Goal: Task Accomplishment & Management: Use online tool/utility

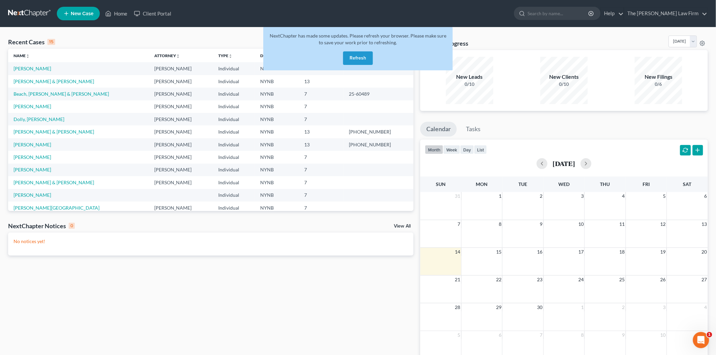
click at [358, 58] on button "Refresh" at bounding box center [358, 58] width 30 height 14
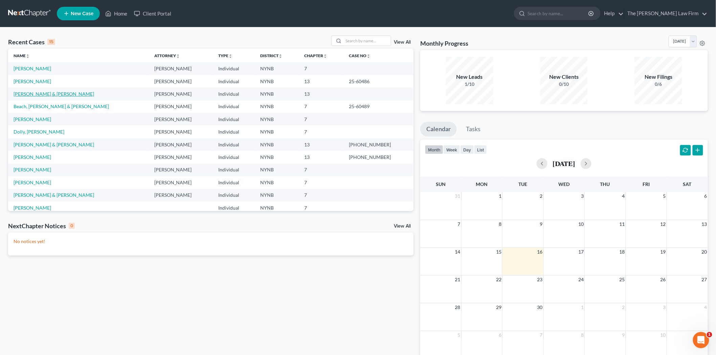
click at [27, 95] on link "[PERSON_NAME] & [PERSON_NAME]" at bounding box center [54, 94] width 80 height 6
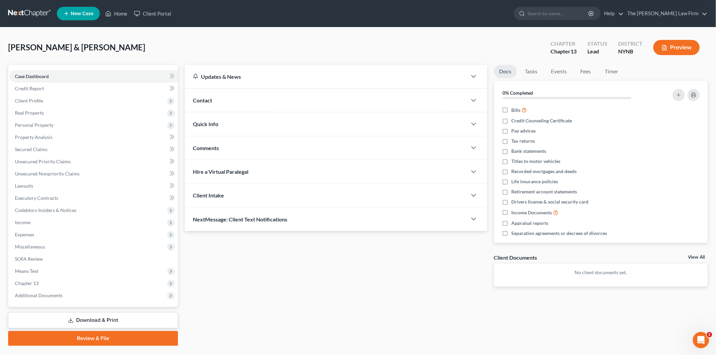
click at [82, 337] on link "Review & File" at bounding box center [93, 338] width 170 height 15
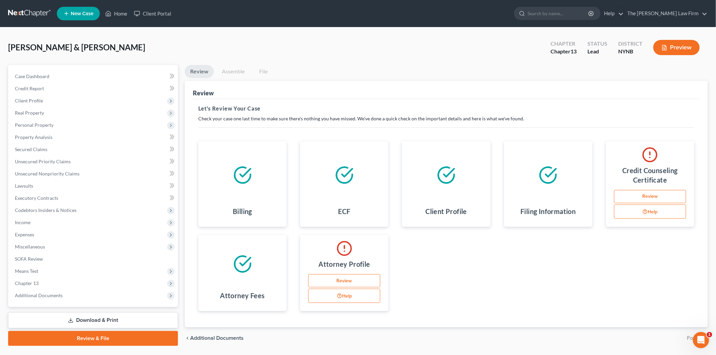
click at [83, 320] on link "Download & Print" at bounding box center [93, 321] width 170 height 16
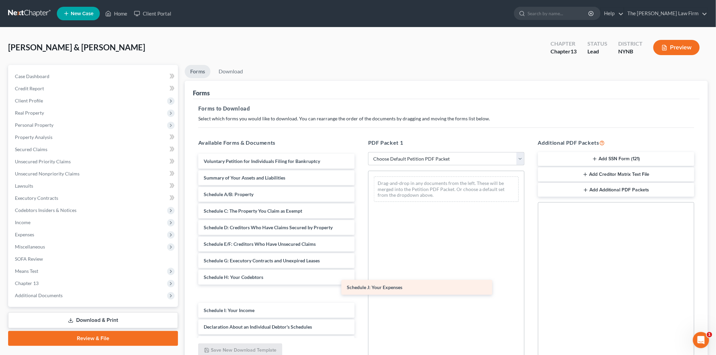
drag, startPoint x: 223, startPoint y: 310, endPoint x: 407, endPoint y: 280, distance: 186.8
click at [360, 280] on div "Schedule J: Your Expenses Voluntary Petition for Individuals Filing for Bankrup…" at bounding box center [276, 309] width 167 height 310
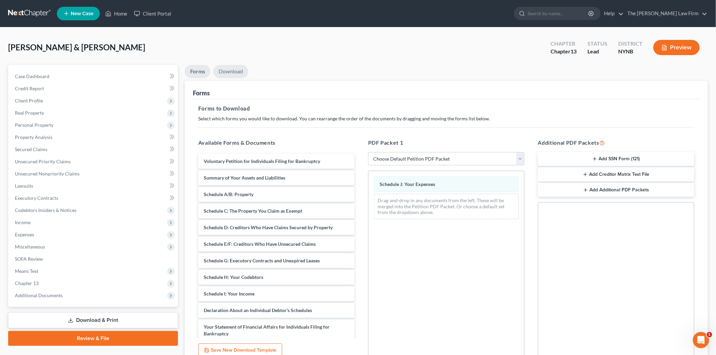
click at [231, 75] on link "Download" at bounding box center [230, 71] width 35 height 13
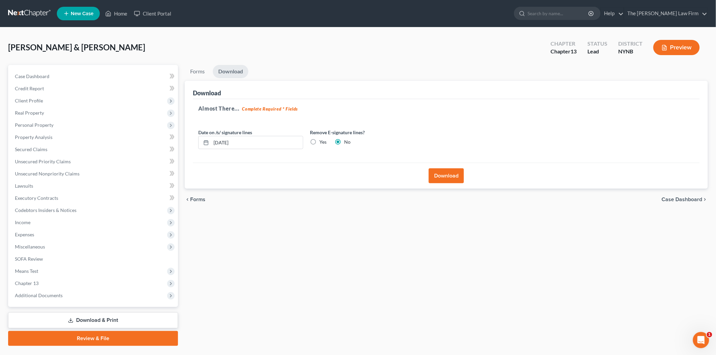
click at [450, 176] on button "Download" at bounding box center [446, 175] width 35 height 15
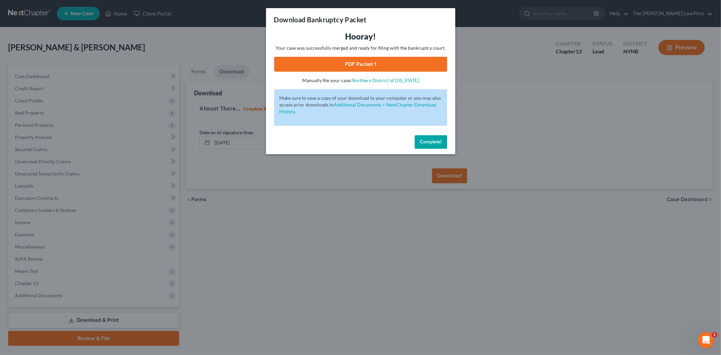
click at [348, 63] on link "PDF Packet 1" at bounding box center [360, 64] width 173 height 15
drag, startPoint x: 434, startPoint y: 139, endPoint x: 424, endPoint y: 139, distance: 9.5
click at [434, 139] on span "Complete!" at bounding box center [431, 142] width 22 height 6
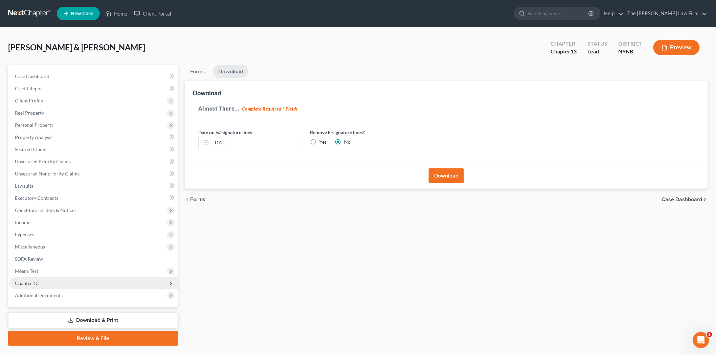
click at [57, 280] on span "Chapter 13" at bounding box center [93, 283] width 168 height 12
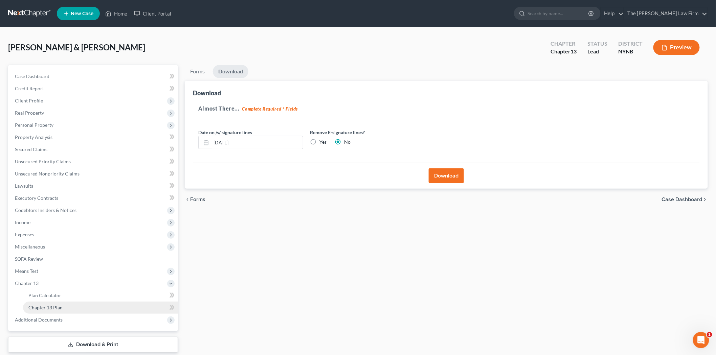
click at [54, 307] on span "Chapter 13 Plan" at bounding box center [45, 308] width 34 height 6
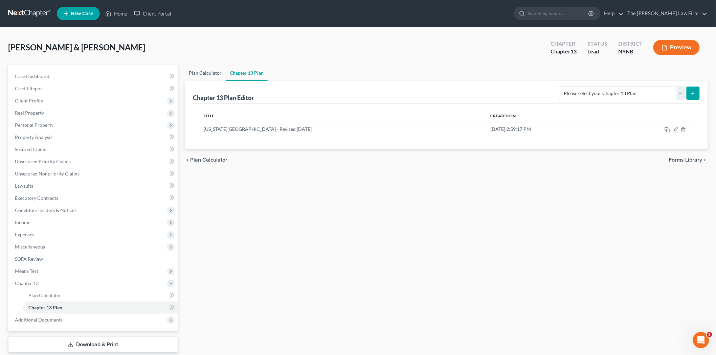
click at [193, 75] on link "Plan Calculator" at bounding box center [205, 73] width 41 height 16
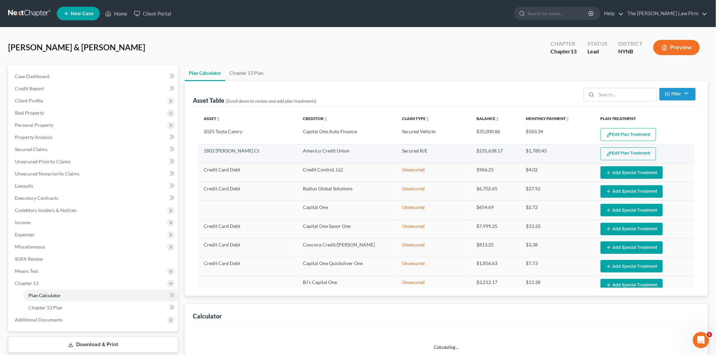
select select "59"
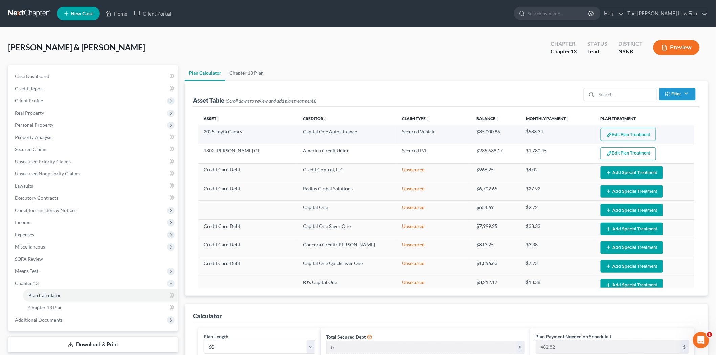
click at [610, 133] on button "Edit Plan Treatment" at bounding box center [627, 134] width 55 height 13
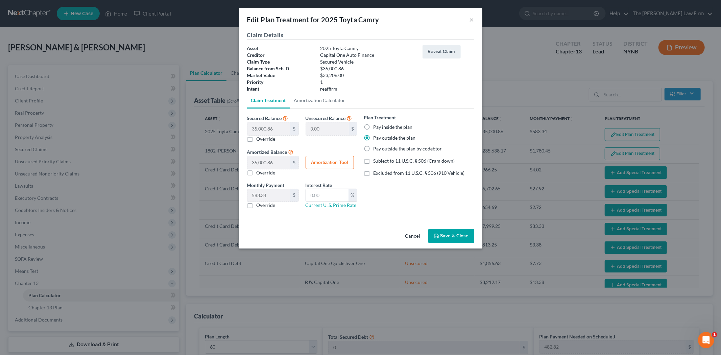
click at [416, 238] on button "Cancel" at bounding box center [413, 237] width 26 height 14
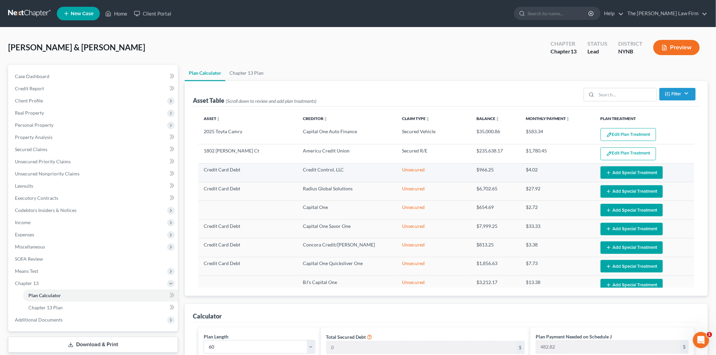
click at [606, 173] on icon "button" at bounding box center [608, 172] width 5 height 5
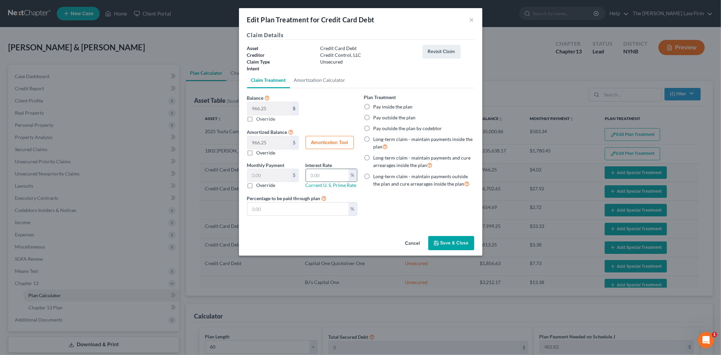
click at [331, 175] on input "text" at bounding box center [327, 175] width 43 height 13
click at [312, 199] on span "Percentage to be paid through plan" at bounding box center [283, 198] width 73 height 6
click at [308, 212] on input "text" at bounding box center [298, 209] width 101 height 13
type input "100"
type input "16.10"
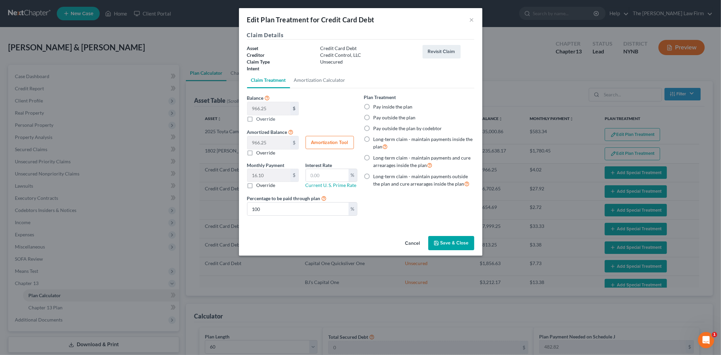
click at [444, 241] on button "Save & Close" at bounding box center [452, 243] width 46 height 14
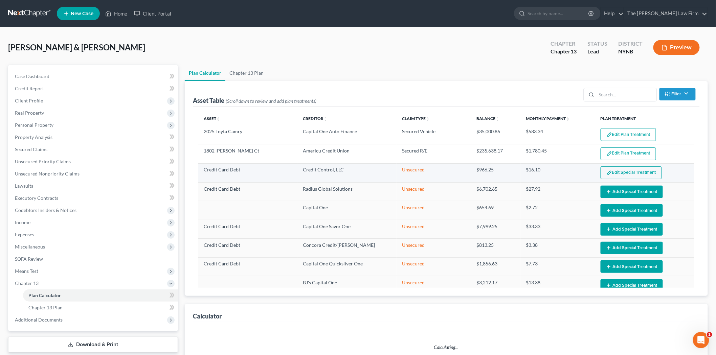
select select "59"
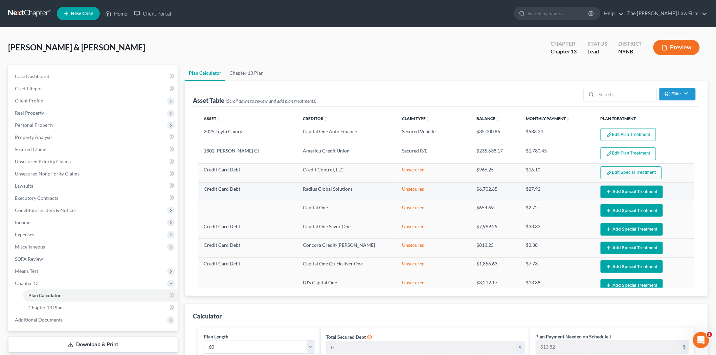
click at [616, 192] on button "Add Special Treatment" at bounding box center [631, 192] width 62 height 13
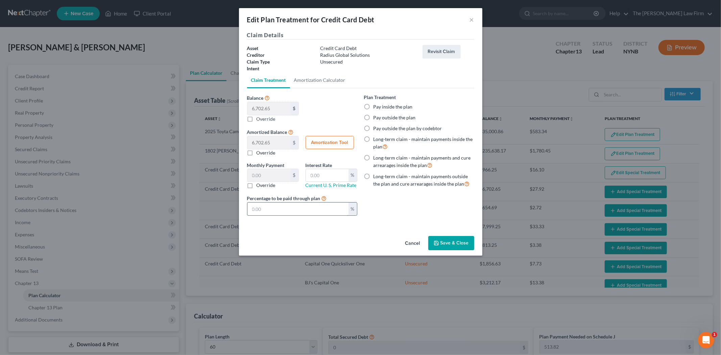
drag, startPoint x: 302, startPoint y: 208, endPoint x: 300, endPoint y: 205, distance: 3.5
click at [301, 207] on input "text" at bounding box center [298, 209] width 101 height 13
type input "1.11"
type input "1"
type input "11.17"
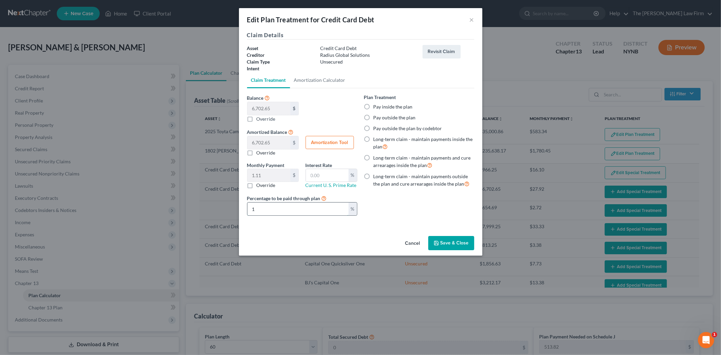
type input "10"
type input "111.71"
type input "100"
click at [459, 247] on button "Save & Close" at bounding box center [452, 243] width 46 height 14
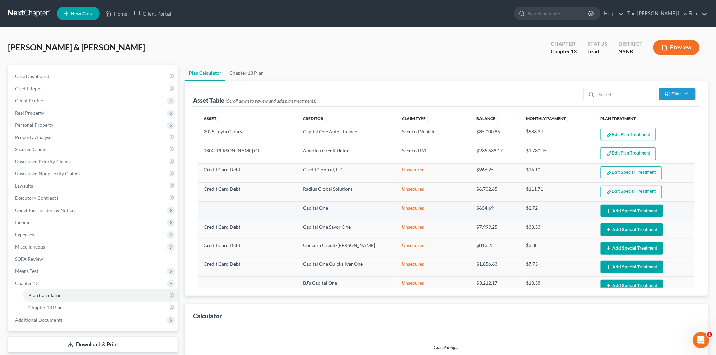
select select "59"
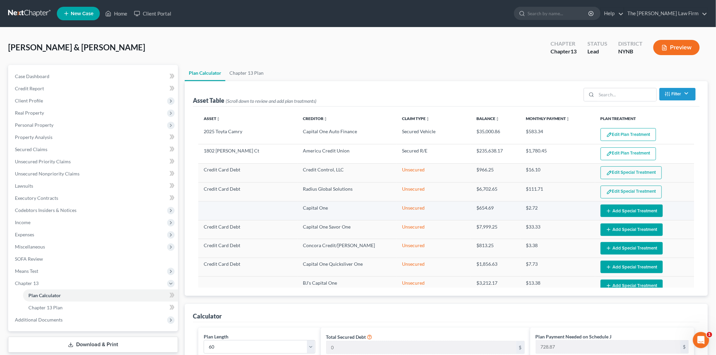
click at [616, 211] on button "Add Special Treatment" at bounding box center [631, 211] width 62 height 13
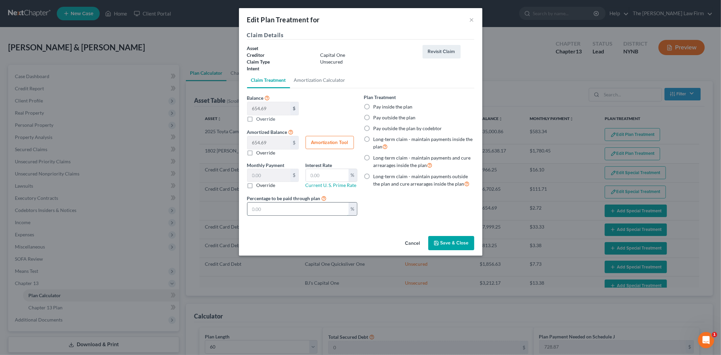
click at [327, 212] on input "text" at bounding box center [298, 209] width 101 height 13
type input "0.10"
type input "1"
type input "1.09"
type input "10"
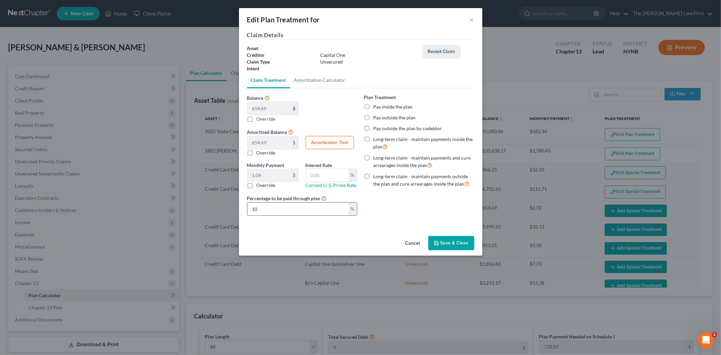
type input "10.91"
type input "100"
click at [437, 243] on icon "button" at bounding box center [436, 242] width 5 height 5
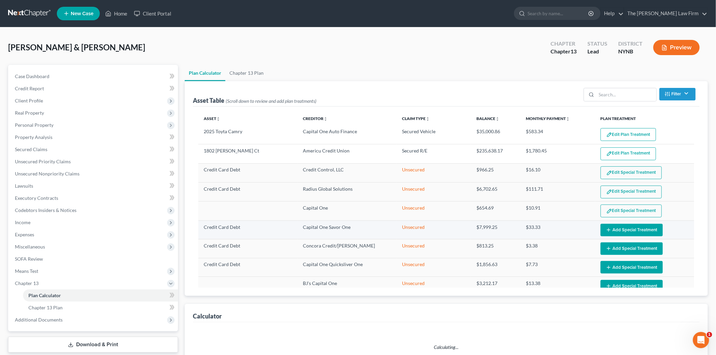
click at [607, 231] on button "Add Special Treatment" at bounding box center [631, 230] width 62 height 13
select select "59"
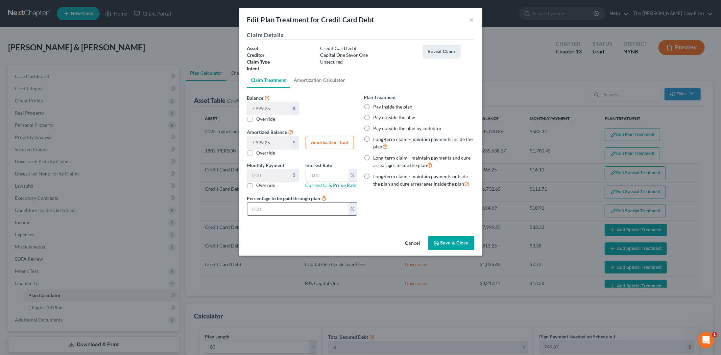
click at [303, 208] on input "text" at bounding box center [298, 209] width 101 height 13
type input "1.33"
type input "1"
type input "13.33"
type input "10"
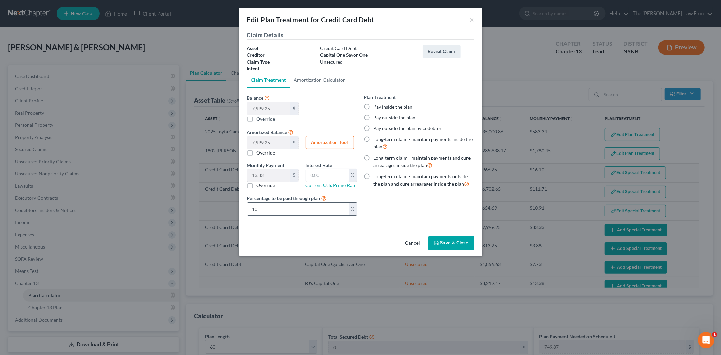
type input "133.32"
type input "100"
click at [464, 242] on button "Save & Close" at bounding box center [452, 243] width 46 height 14
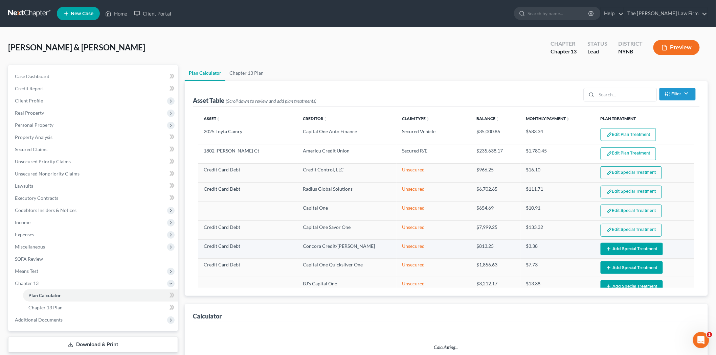
click at [611, 252] on button "Add Special Treatment" at bounding box center [631, 249] width 62 height 13
select select "59"
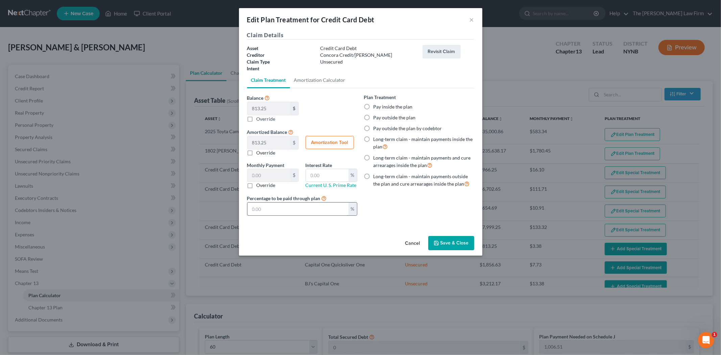
click at [307, 211] on input "text" at bounding box center [298, 209] width 101 height 13
type input "100"
type input "13.55"
drag, startPoint x: 290, startPoint y: 214, endPoint x: 227, endPoint y: 215, distance: 62.6
click at [227, 215] on div "Edit Plan Treatment for Credit Card Debt × Claim Details Asset Credit Card Debt…" at bounding box center [360, 177] width 721 height 355
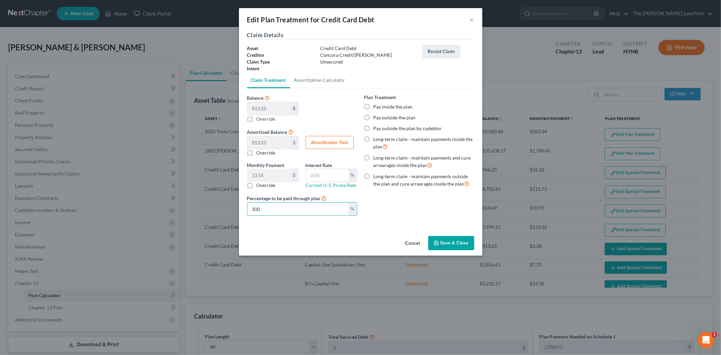
drag, startPoint x: 446, startPoint y: 246, endPoint x: 478, endPoint y: 250, distance: 31.7
click at [446, 246] on button "Save & Close" at bounding box center [452, 243] width 46 height 14
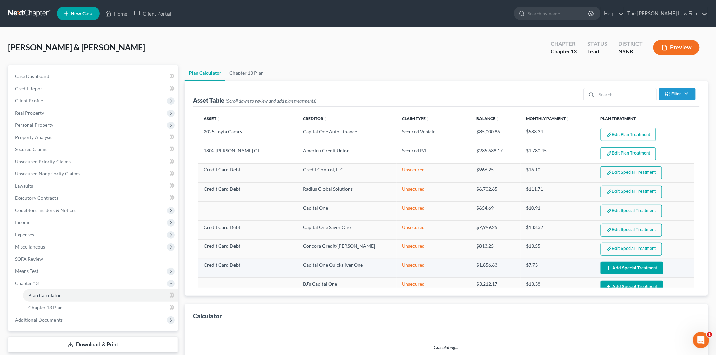
click at [618, 269] on button "Add Special Treatment" at bounding box center [631, 268] width 62 height 13
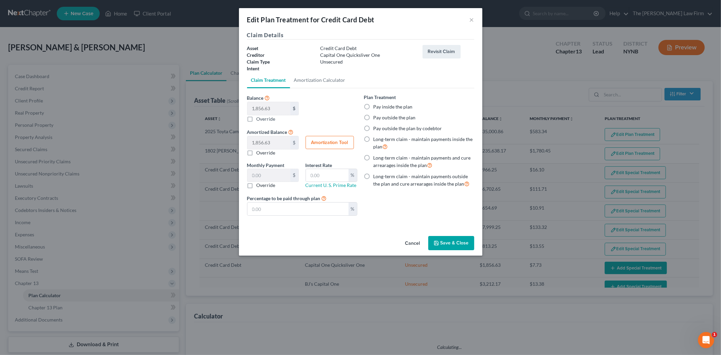
select select "59"
click at [294, 207] on input "text" at bounding box center [298, 209] width 101 height 13
paste input "100"
type input "30.94"
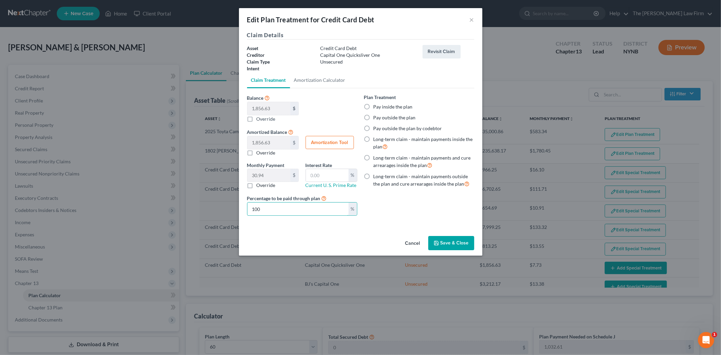
type input "100"
click at [450, 244] on button "Save & Close" at bounding box center [452, 243] width 46 height 14
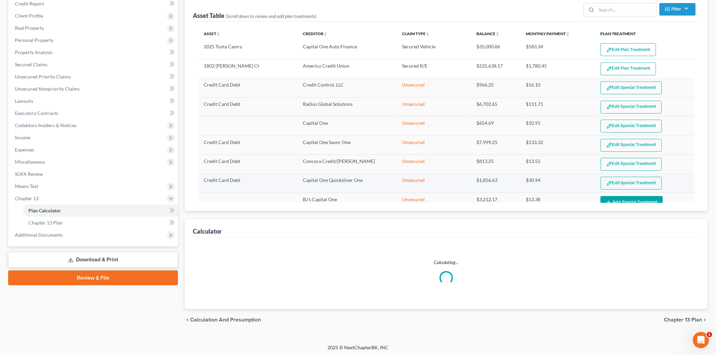
scroll to position [86, 0]
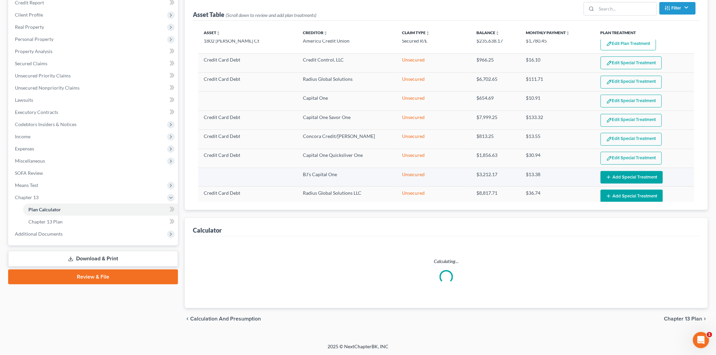
select select "59"
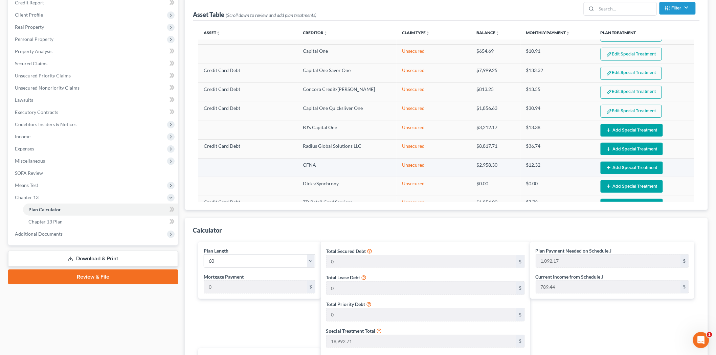
scroll to position [75, 0]
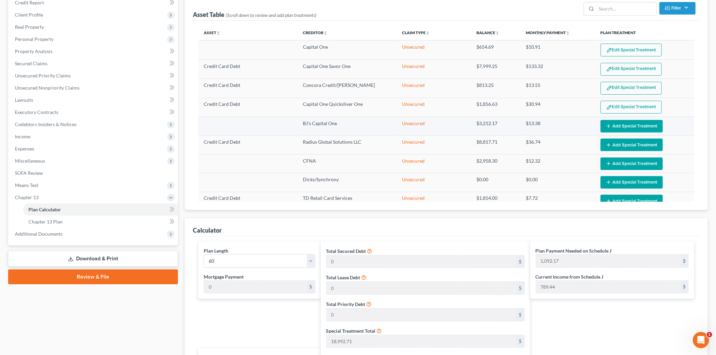
click at [611, 126] on button "Add Special Treatment" at bounding box center [631, 126] width 62 height 13
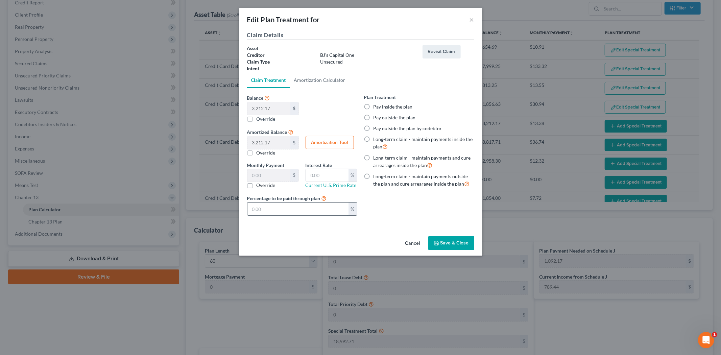
click at [279, 205] on input "text" at bounding box center [298, 209] width 101 height 13
paste input "100"
type input "53.53"
type input "100"
click at [448, 247] on button "Save & Close" at bounding box center [452, 243] width 46 height 14
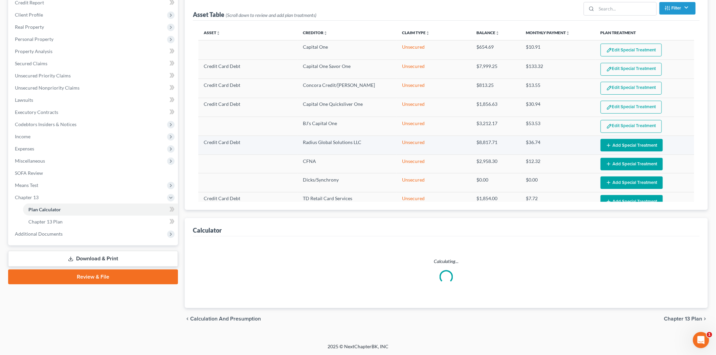
click at [614, 144] on button "Add Special Treatment" at bounding box center [631, 145] width 62 height 13
select select "59"
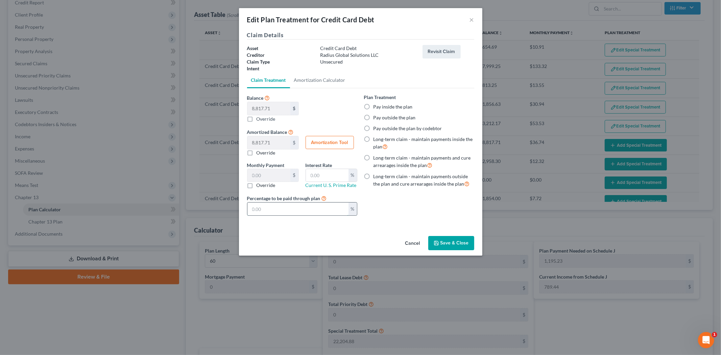
click at [295, 205] on input "text" at bounding box center [298, 209] width 101 height 13
paste input "100"
type input "146.96"
type input "100"
click at [445, 239] on button "Save & Close" at bounding box center [452, 243] width 46 height 14
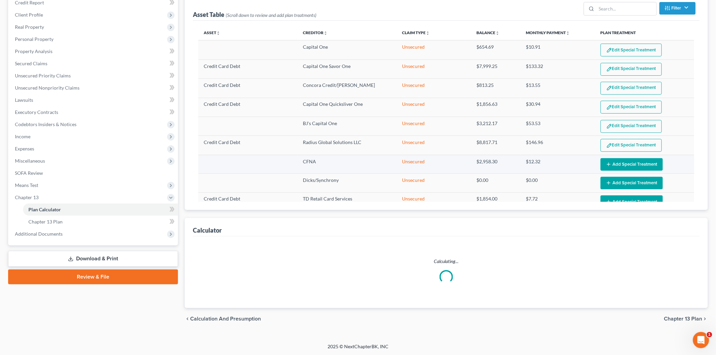
select select "59"
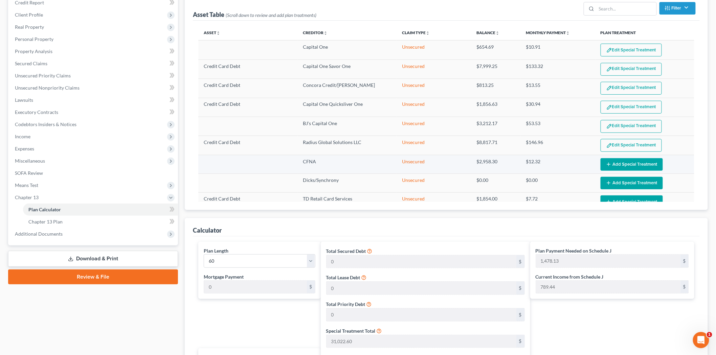
click at [607, 167] on button "Add Special Treatment" at bounding box center [631, 164] width 62 height 13
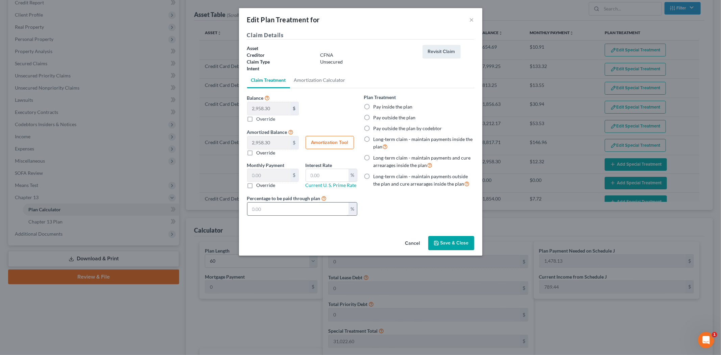
click at [309, 206] on input "text" at bounding box center [298, 209] width 101 height 13
paste input "100"
type input "49.30"
type input "100"
click at [455, 245] on button "Save & Close" at bounding box center [452, 243] width 46 height 14
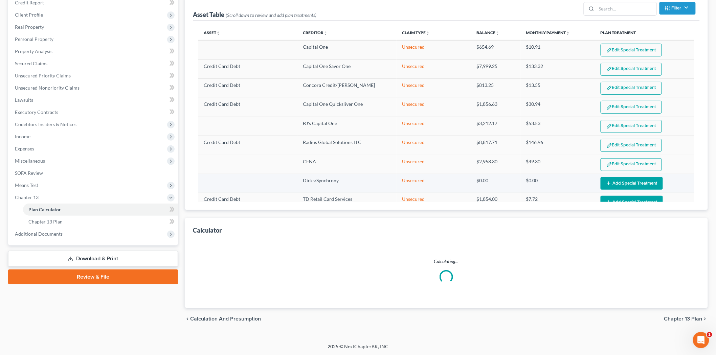
click at [613, 184] on button "Add Special Treatment" at bounding box center [631, 183] width 62 height 13
select select "59"
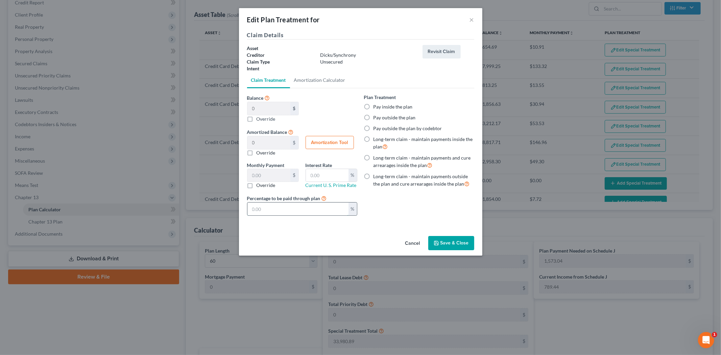
click at [300, 211] on input "text" at bounding box center [298, 209] width 101 height 13
paste input "100"
type input "0"
type input "100"
click at [465, 244] on button "Save & Close" at bounding box center [452, 243] width 46 height 14
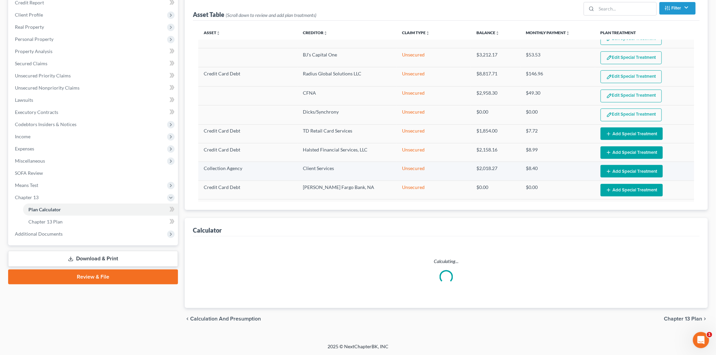
scroll to position [150, 0]
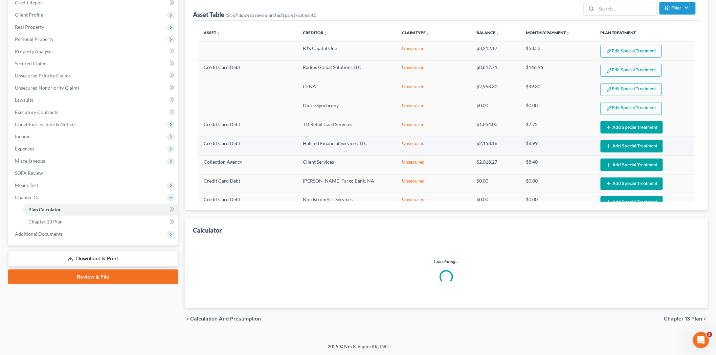
select select "59"
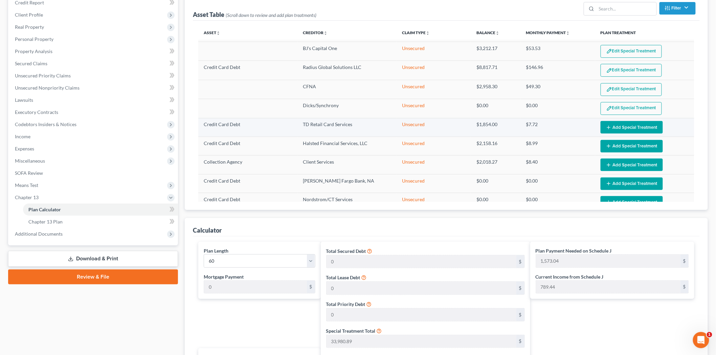
click at [630, 127] on button "Add Special Treatment" at bounding box center [631, 127] width 62 height 13
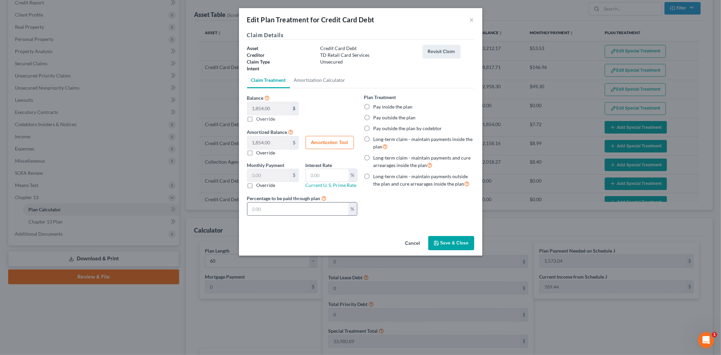
click at [289, 204] on input "text" at bounding box center [298, 209] width 101 height 13
paste input "100"
type input "30.90"
type input "100"
click at [444, 243] on button "Save & Close" at bounding box center [452, 243] width 46 height 14
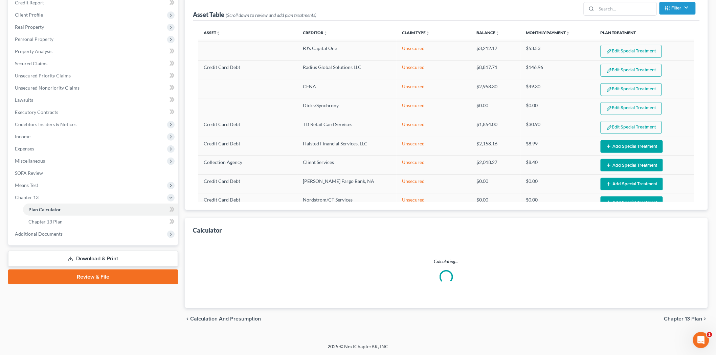
click at [620, 150] on button "Add Special Treatment" at bounding box center [631, 146] width 62 height 13
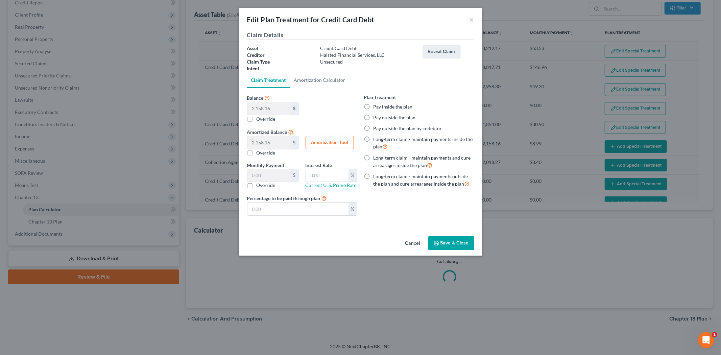
select select "59"
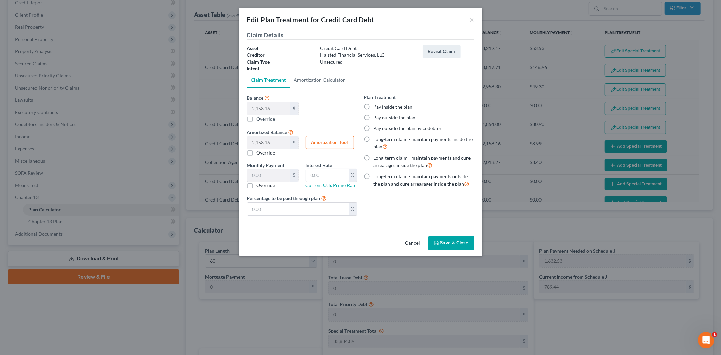
click at [315, 202] on label "Percentage to be paid through plan" at bounding box center [287, 198] width 80 height 8
click at [313, 209] on input "text" at bounding box center [298, 209] width 101 height 13
paste input "100"
type input "35.96"
type input "100"
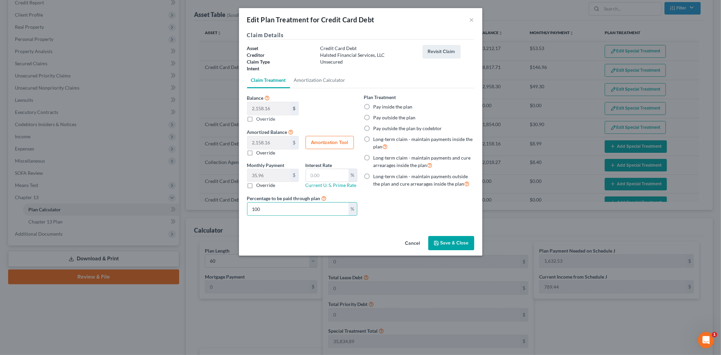
click at [459, 239] on button "Save & Close" at bounding box center [452, 243] width 46 height 14
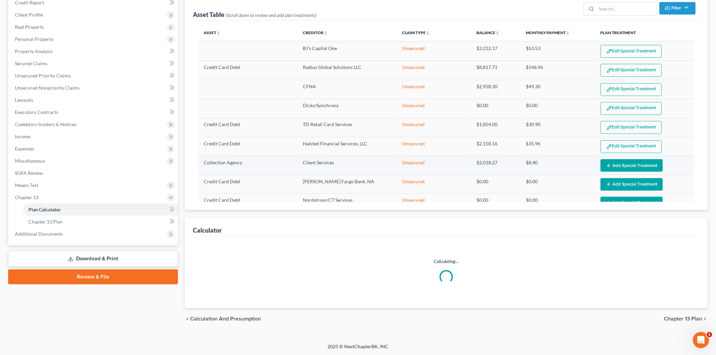
click at [615, 167] on button "Add Special Treatment" at bounding box center [631, 165] width 62 height 13
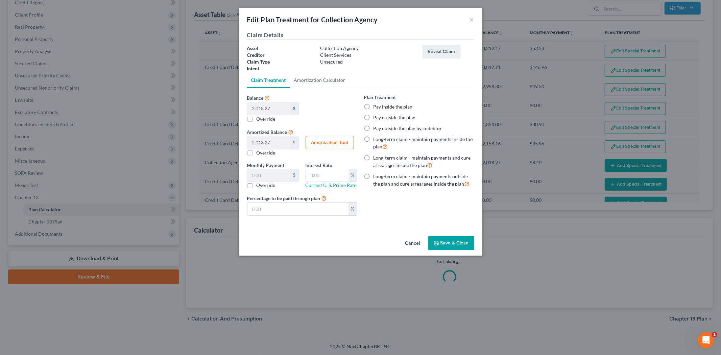
select select "59"
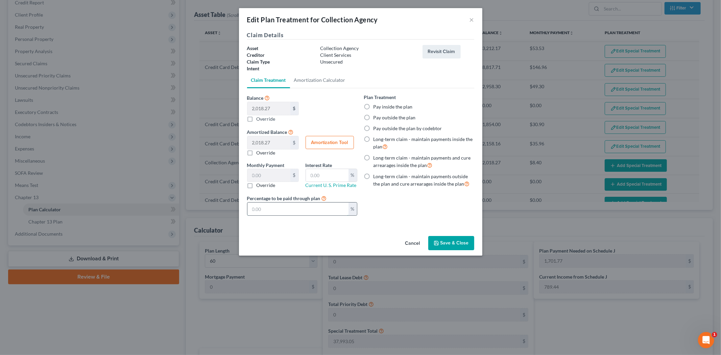
click at [320, 211] on input "text" at bounding box center [298, 209] width 101 height 13
paste input "100"
type input "33.63"
type input "100"
click at [441, 237] on button "Save & Close" at bounding box center [452, 243] width 46 height 14
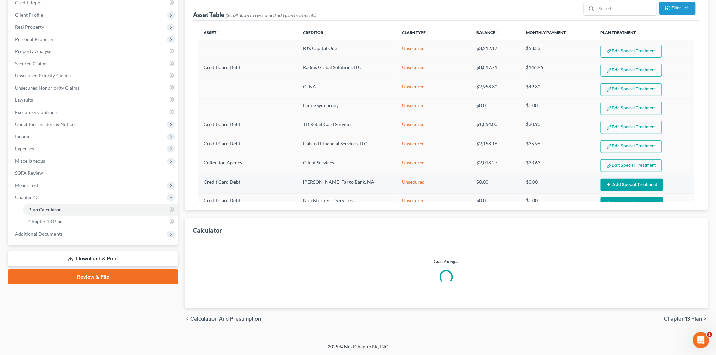
click at [618, 186] on button "Add Special Treatment" at bounding box center [631, 185] width 62 height 13
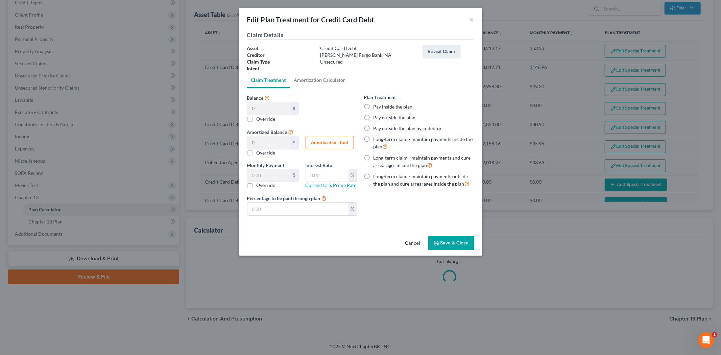
select select "59"
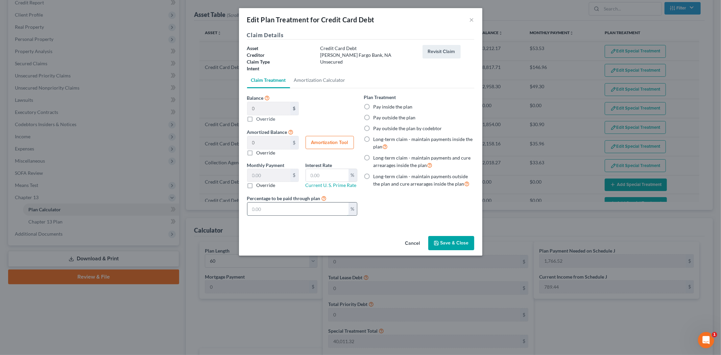
click at [274, 210] on input "text" at bounding box center [298, 209] width 101 height 13
paste input "100"
type input "0"
type input "100"
click at [465, 240] on button "Save & Close" at bounding box center [452, 243] width 46 height 14
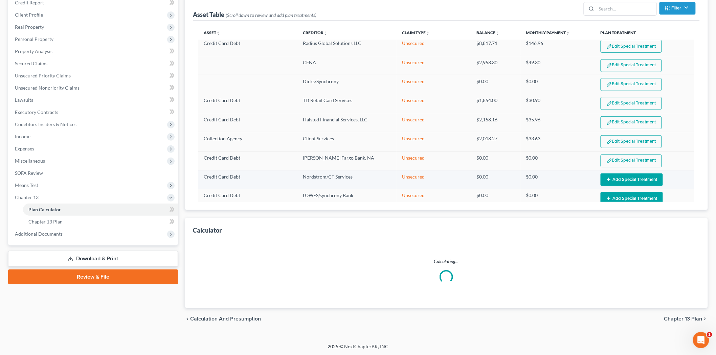
scroll to position [188, 0]
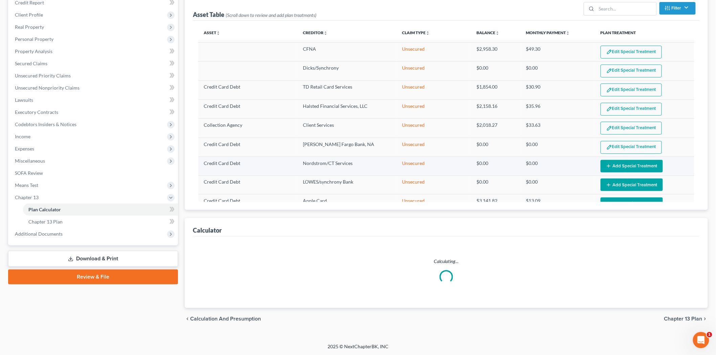
select select "59"
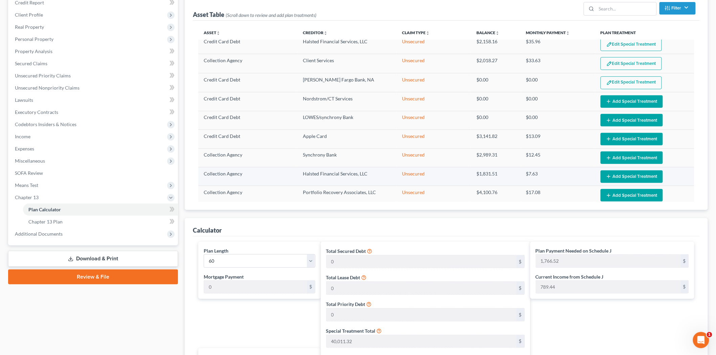
scroll to position [263, 0]
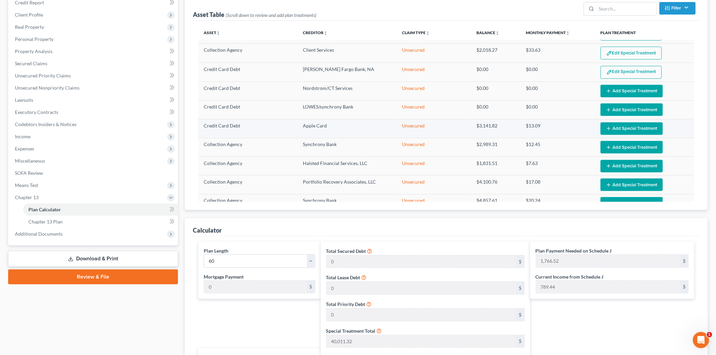
click at [611, 130] on button "Add Special Treatment" at bounding box center [631, 128] width 62 height 13
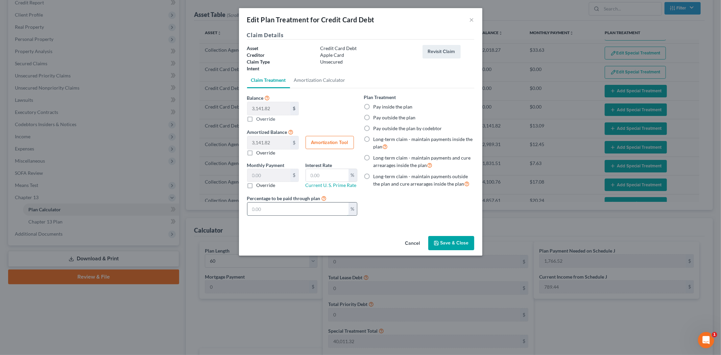
drag, startPoint x: 329, startPoint y: 210, endPoint x: 329, endPoint y: 205, distance: 5.1
click at [329, 210] on input "text" at bounding box center [298, 209] width 101 height 13
paste input "100"
type input "52.36"
type input "100"
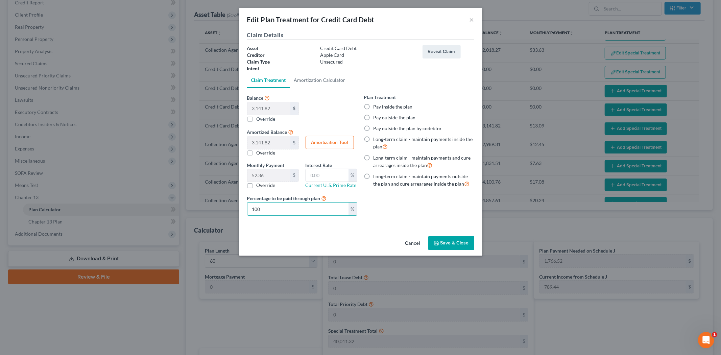
click at [442, 243] on button "Save & Close" at bounding box center [452, 243] width 46 height 14
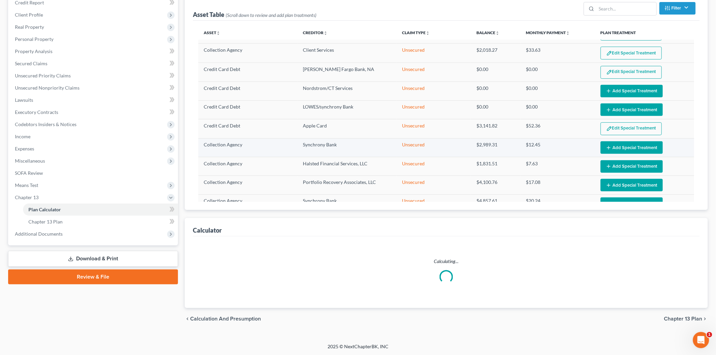
select select "59"
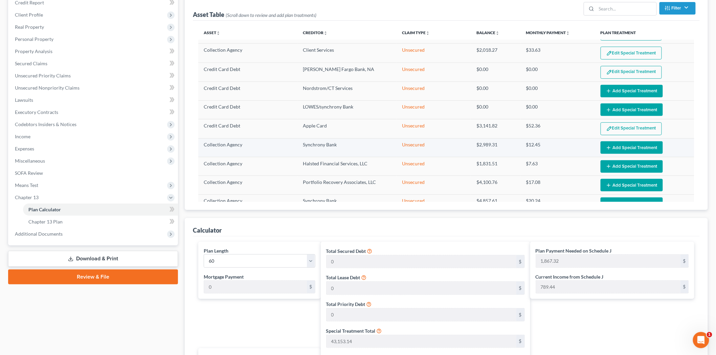
click at [627, 148] on button "Add Special Treatment" at bounding box center [631, 147] width 62 height 13
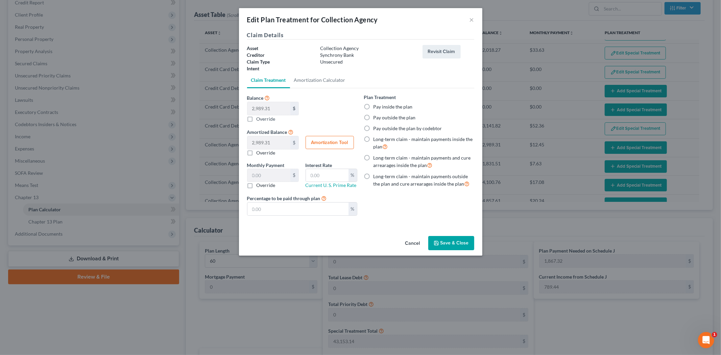
click at [265, 202] on label "Percentage to be paid through plan" at bounding box center [287, 198] width 80 height 8
click at [272, 212] on input "text" at bounding box center [298, 209] width 101 height 13
paste input "100"
type input "49.82"
type input "100"
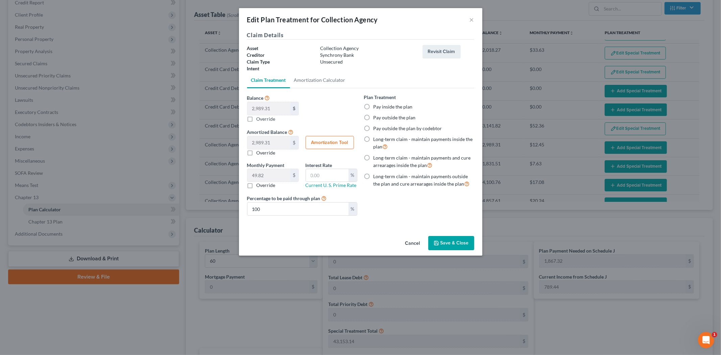
click at [464, 245] on button "Save & Close" at bounding box center [452, 243] width 46 height 14
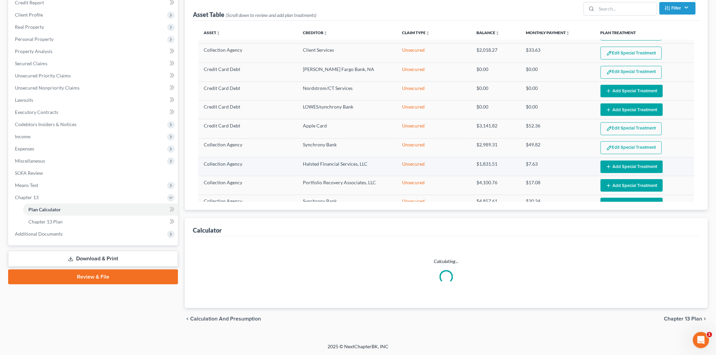
click at [627, 165] on button "Add Special Treatment" at bounding box center [631, 167] width 62 height 13
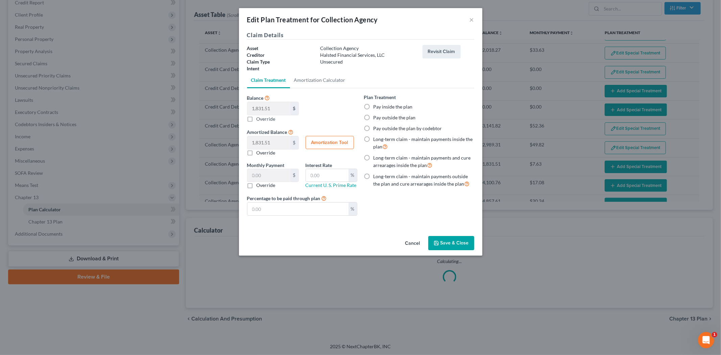
select select "59"
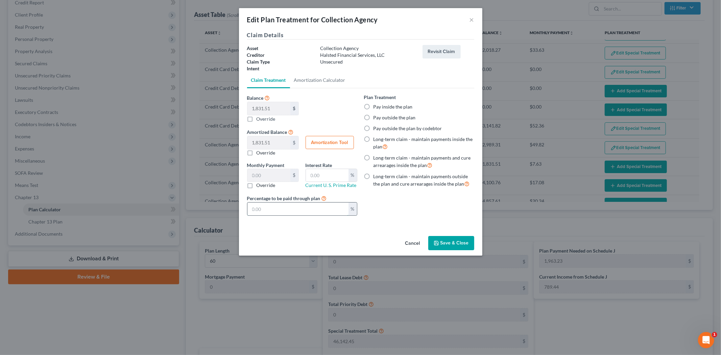
click at [330, 212] on input "text" at bounding box center [298, 209] width 101 height 13
paste input "100"
type input "30.52"
type input "100"
click at [452, 239] on button "Save & Close" at bounding box center [452, 243] width 46 height 14
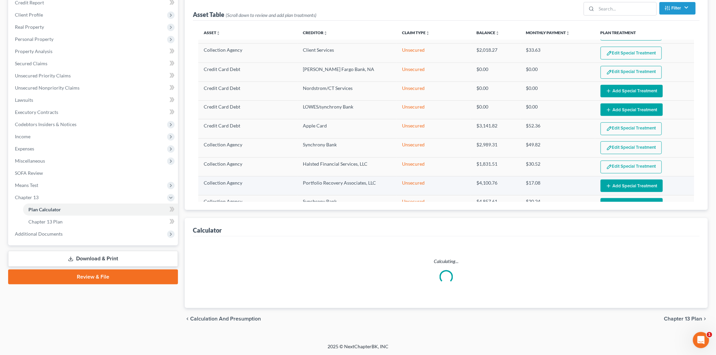
click at [621, 185] on button "Add Special Treatment" at bounding box center [631, 186] width 62 height 13
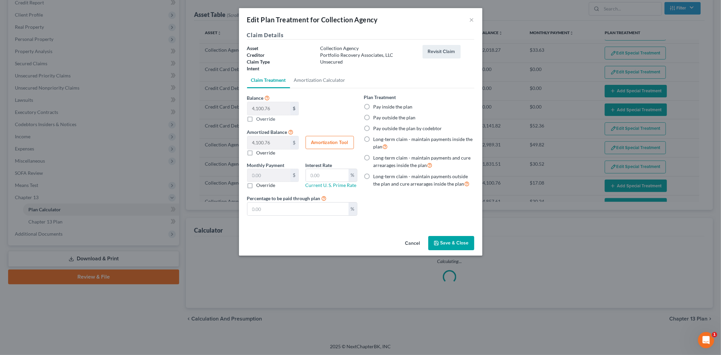
select select "59"
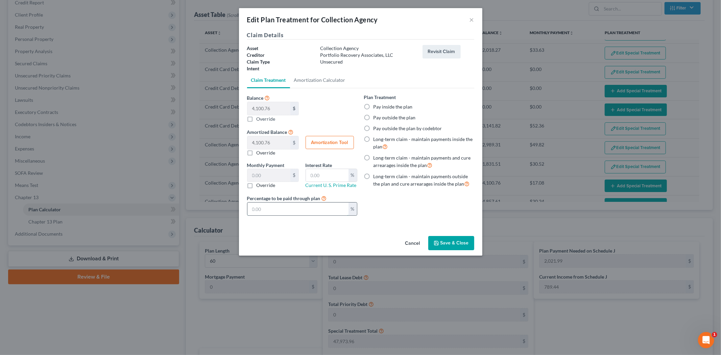
click at [292, 215] on input "text" at bounding box center [298, 209] width 101 height 13
paste input "100"
type input "68.34"
type input "100"
click at [446, 238] on button "Save & Close" at bounding box center [452, 243] width 46 height 14
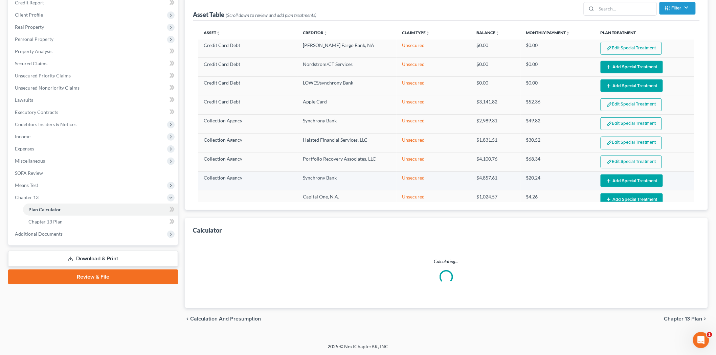
scroll to position [300, 0]
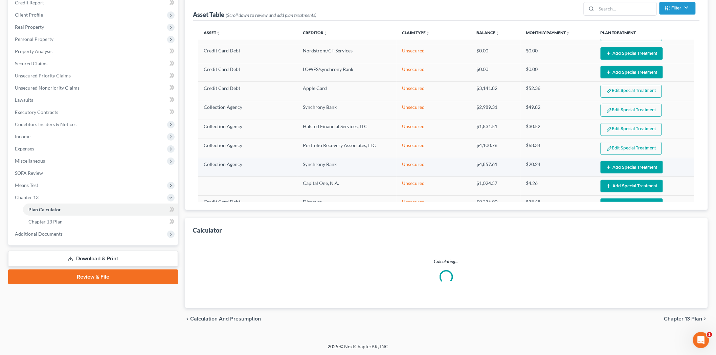
select select "59"
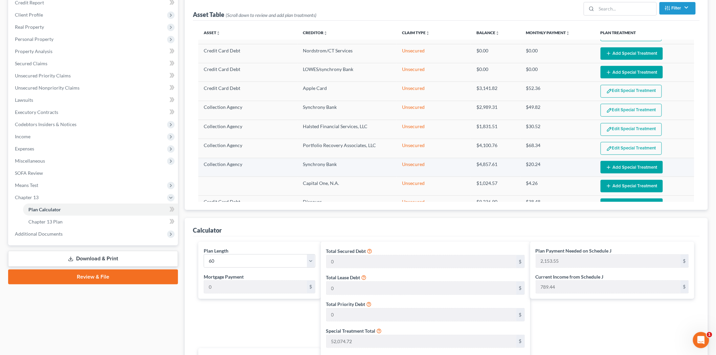
click at [615, 167] on button "Add Special Treatment" at bounding box center [631, 167] width 62 height 13
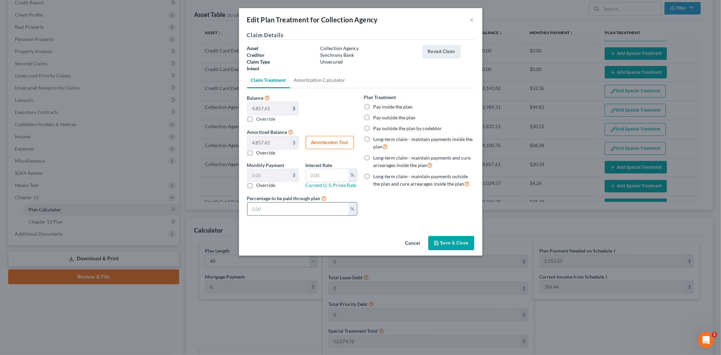
click at [341, 210] on input "text" at bounding box center [298, 209] width 101 height 13
paste input "100"
type input "80.96"
type input "100"
click at [439, 243] on icon "button" at bounding box center [436, 242] width 5 height 5
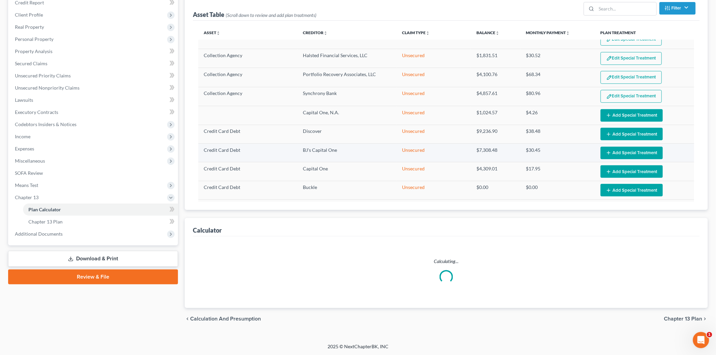
select select "59"
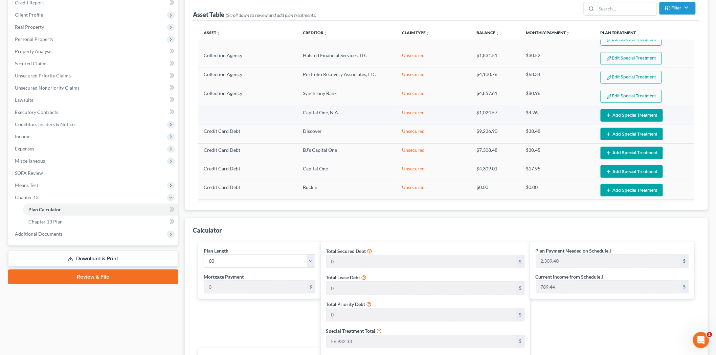
scroll to position [376, 0]
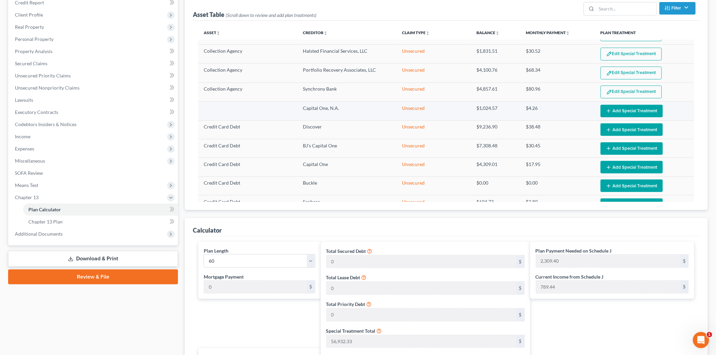
click at [621, 114] on button "Add Special Treatment" at bounding box center [631, 111] width 62 height 13
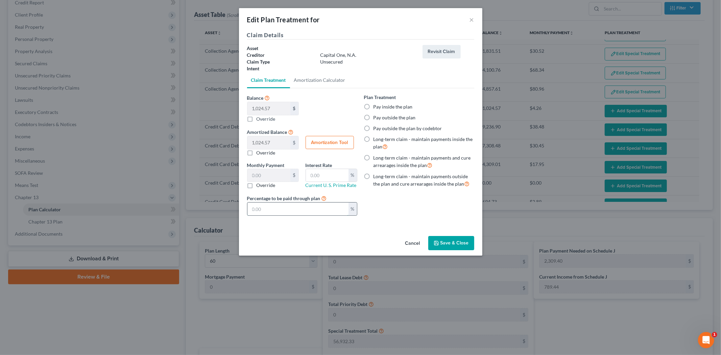
click at [302, 212] on input "text" at bounding box center [298, 209] width 101 height 13
paste input "100"
type input "17.07"
type input "100"
drag, startPoint x: 438, startPoint y: 245, endPoint x: 445, endPoint y: 257, distance: 14.7
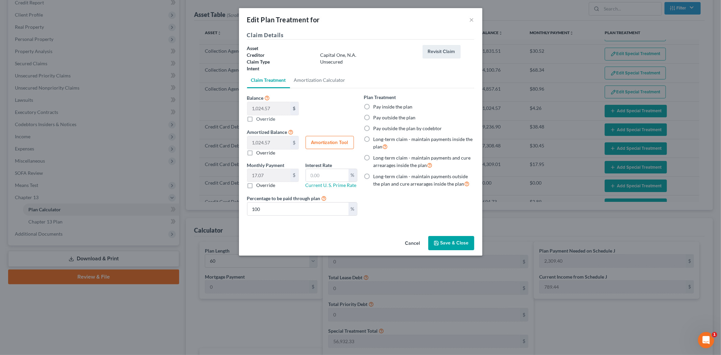
click at [438, 245] on polyline "button" at bounding box center [436, 245] width 2 height 2
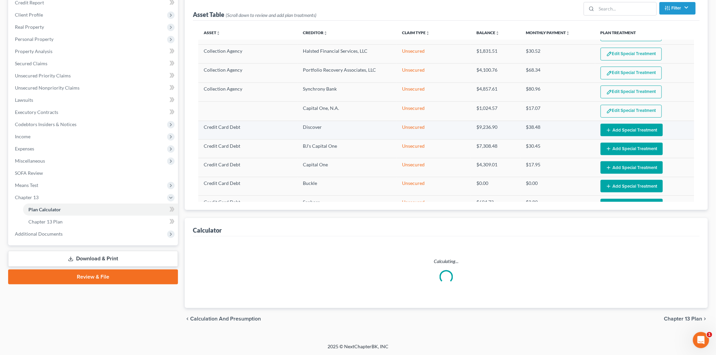
click at [621, 135] on button "Add Special Treatment" at bounding box center [631, 130] width 62 height 13
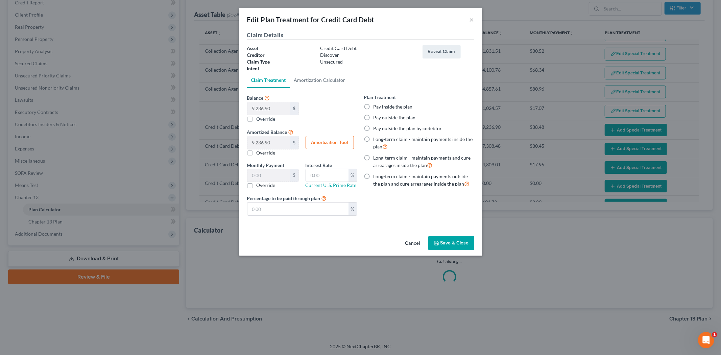
select select "59"
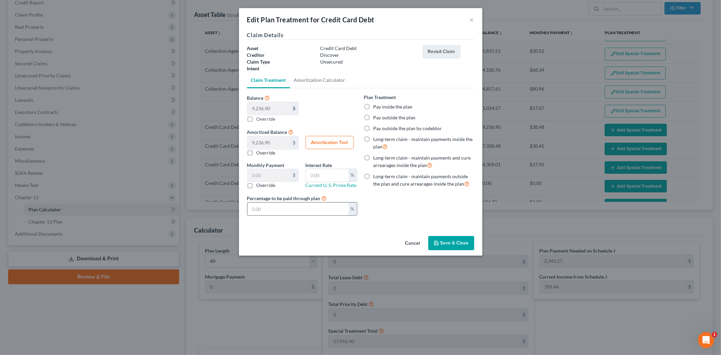
click at [314, 209] on input "text" at bounding box center [298, 209] width 101 height 13
paste input "100"
type input "153.94"
type input "100"
click at [459, 247] on button "Save & Close" at bounding box center [452, 243] width 46 height 14
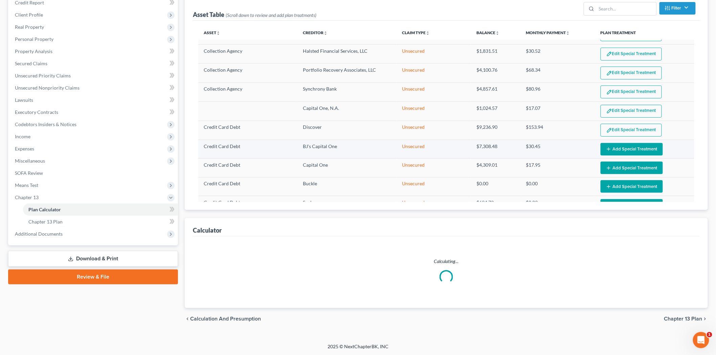
click at [630, 154] on button "Add Special Treatment" at bounding box center [631, 149] width 62 height 13
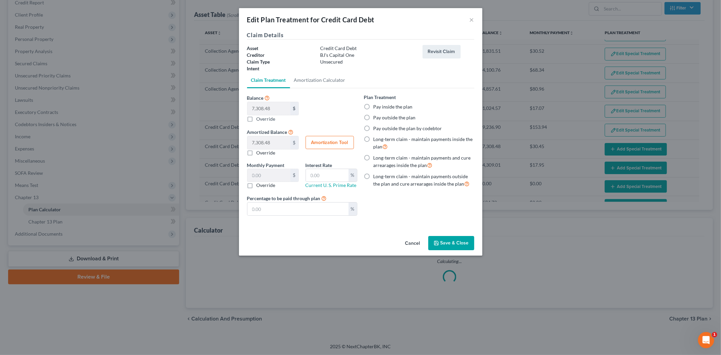
select select "59"
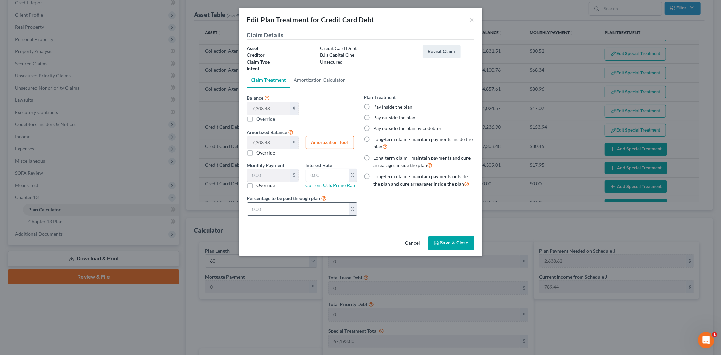
click at [302, 207] on input "text" at bounding box center [298, 209] width 101 height 13
paste input "100"
type input "121.80"
type input "100"
drag, startPoint x: 450, startPoint y: 242, endPoint x: 455, endPoint y: 229, distance: 13.8
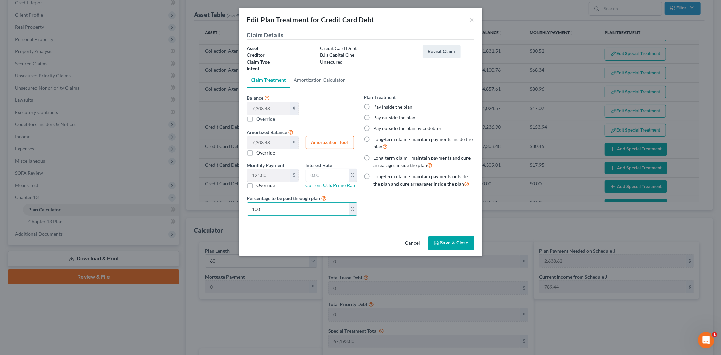
click at [449, 242] on button "Save & Close" at bounding box center [452, 243] width 46 height 14
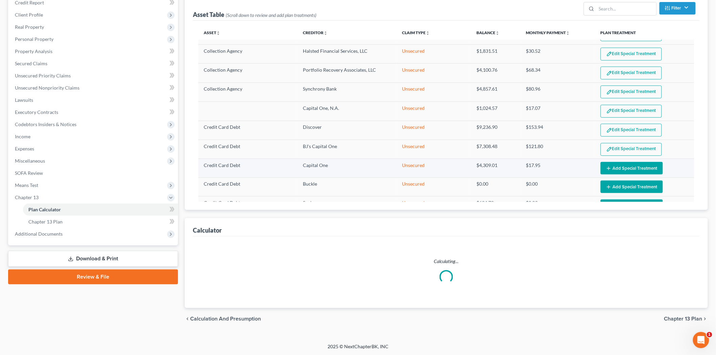
click at [627, 173] on button "Add Special Treatment" at bounding box center [631, 168] width 62 height 13
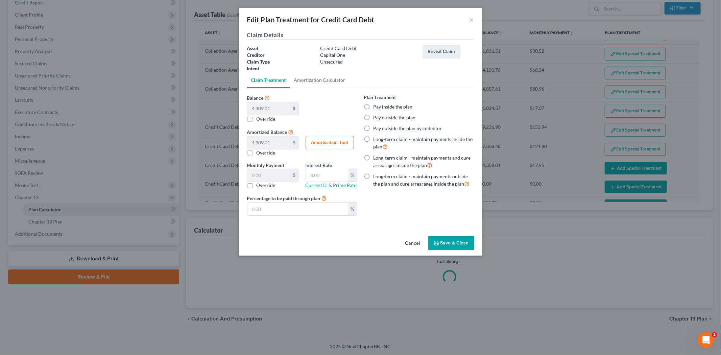
select select "59"
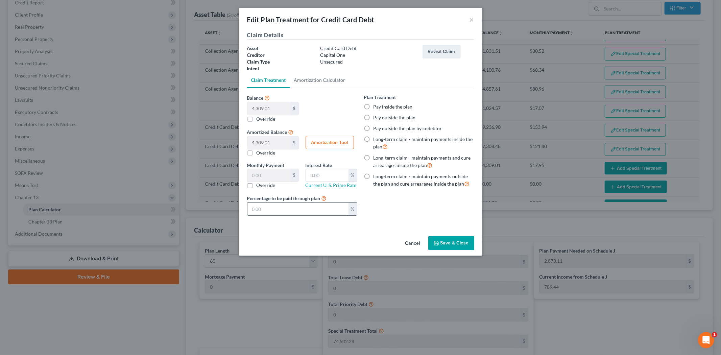
click at [303, 213] on input "text" at bounding box center [298, 209] width 101 height 13
paste input "100"
type input "71.81"
type input "100"
click at [455, 238] on button "Save & Close" at bounding box center [452, 243] width 46 height 14
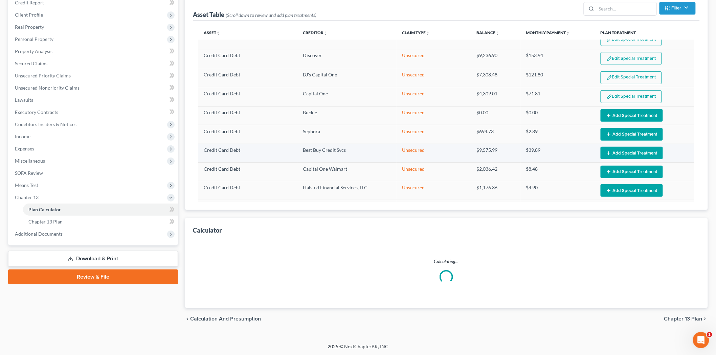
scroll to position [451, 0]
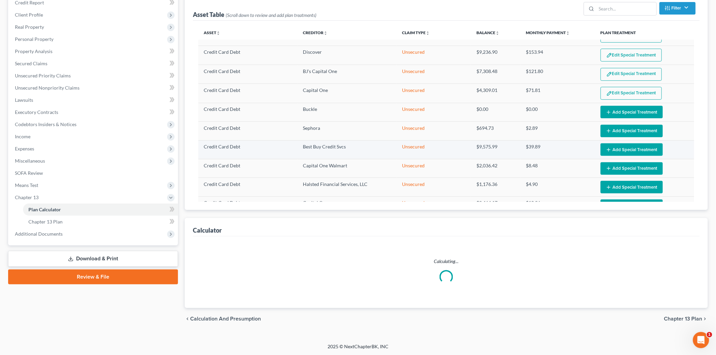
select select "59"
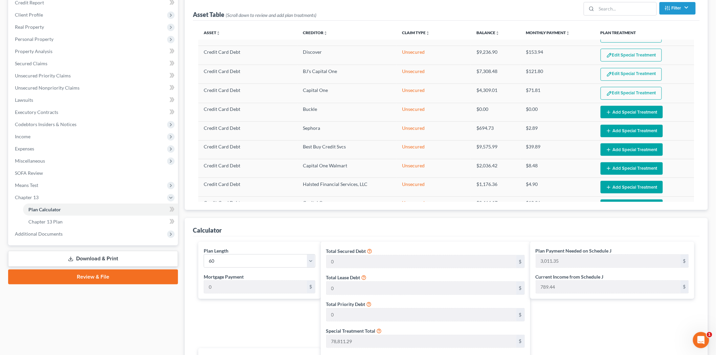
click at [612, 135] on button "Add Special Treatment" at bounding box center [631, 131] width 62 height 13
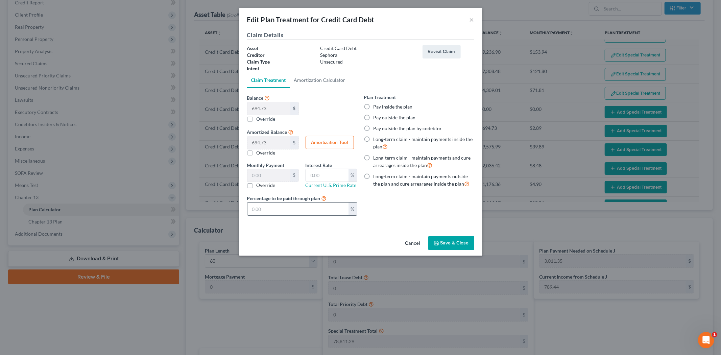
click at [307, 211] on input "text" at bounding box center [298, 209] width 101 height 13
paste input "100"
type input "11.57"
type input "100"
click at [445, 239] on button "Save & Close" at bounding box center [452, 243] width 46 height 14
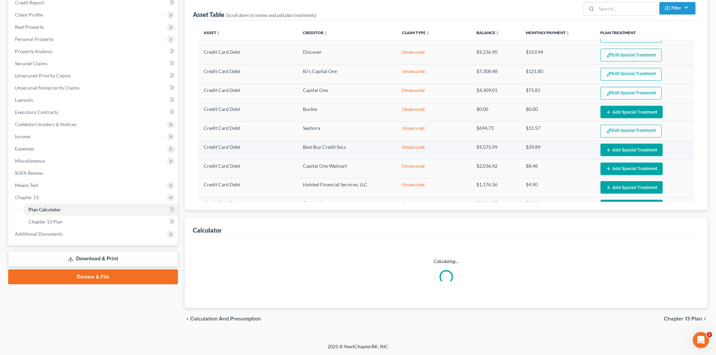
click at [607, 156] on button "Add Special Treatment" at bounding box center [631, 150] width 62 height 13
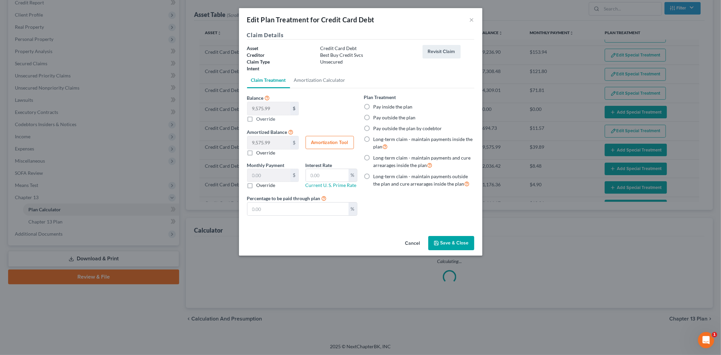
select select "59"
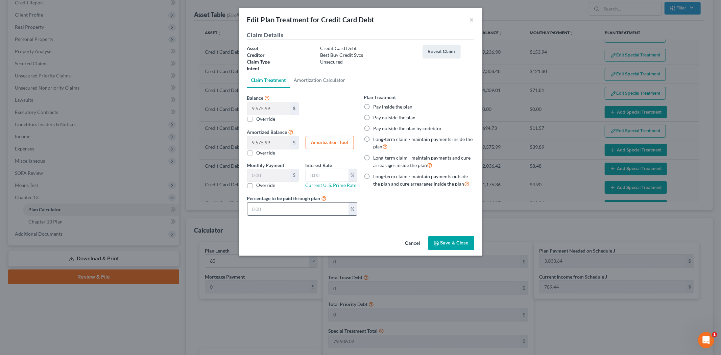
click at [327, 209] on input "text" at bounding box center [298, 209] width 101 height 13
paste input "100"
type input "159.59"
type input "100"
click at [457, 241] on button "Save & Close" at bounding box center [452, 243] width 46 height 14
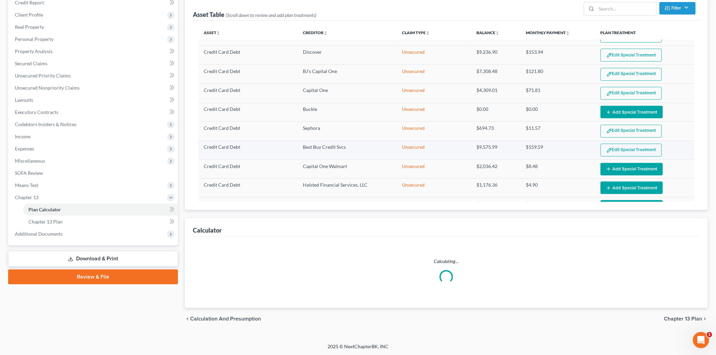
select select "59"
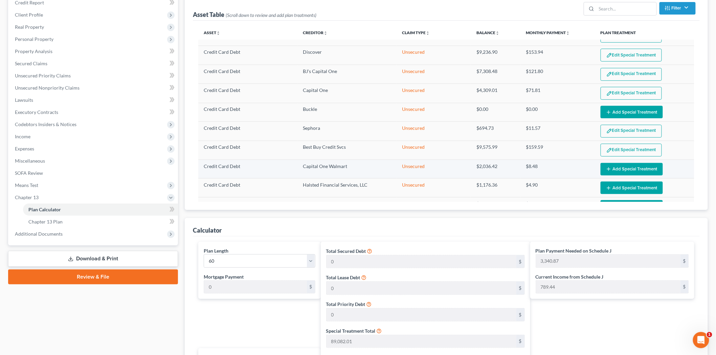
click at [610, 174] on button "Add Special Treatment" at bounding box center [631, 169] width 62 height 13
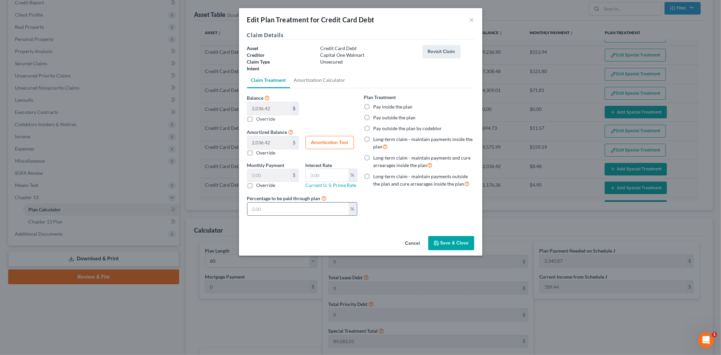
click at [318, 214] on input "text" at bounding box center [298, 209] width 101 height 13
paste input "100"
type input "33.94"
type input "100"
click at [444, 237] on button "Save & Close" at bounding box center [452, 243] width 46 height 14
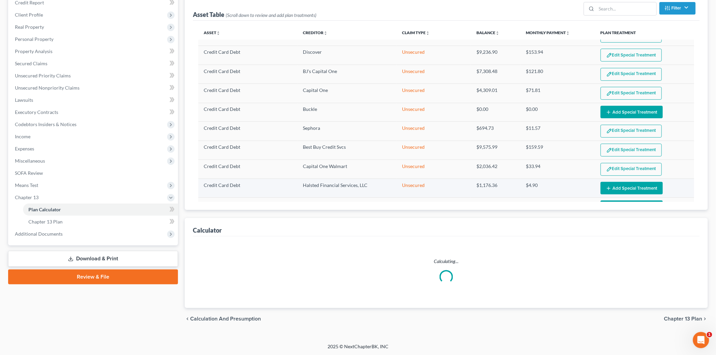
select select "59"
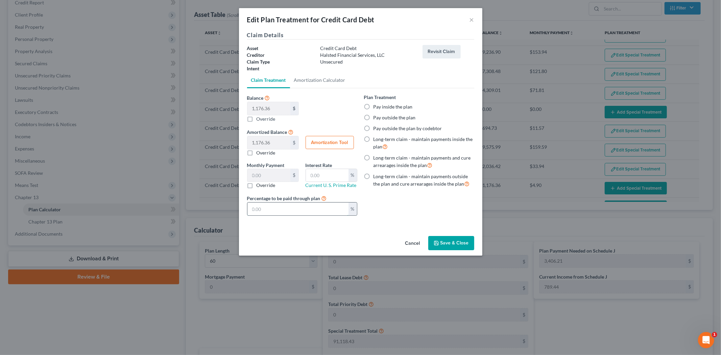
click at [332, 214] on input "text" at bounding box center [298, 209] width 101 height 13
paste input "100"
type input "19.60"
type input "100"
click at [456, 240] on button "Save & Close" at bounding box center [452, 243] width 46 height 14
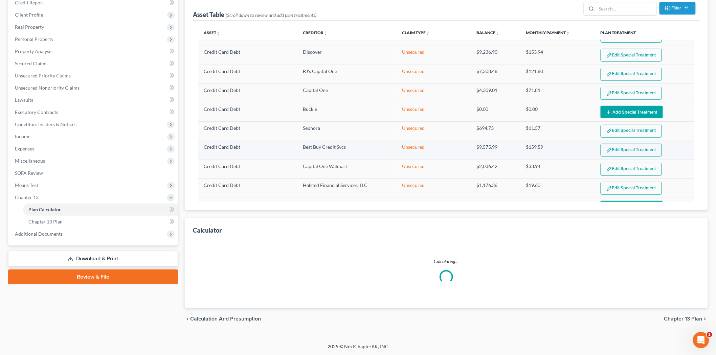
select select "59"
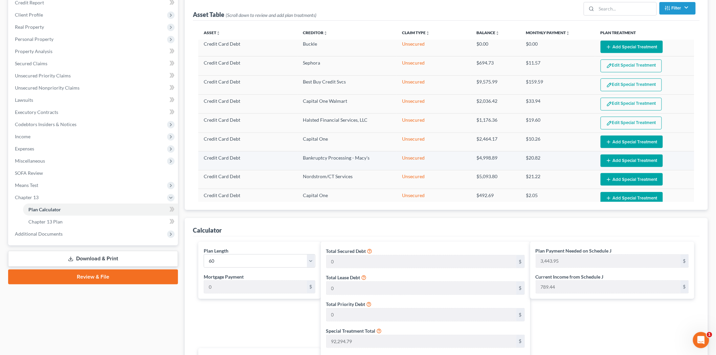
scroll to position [526, 0]
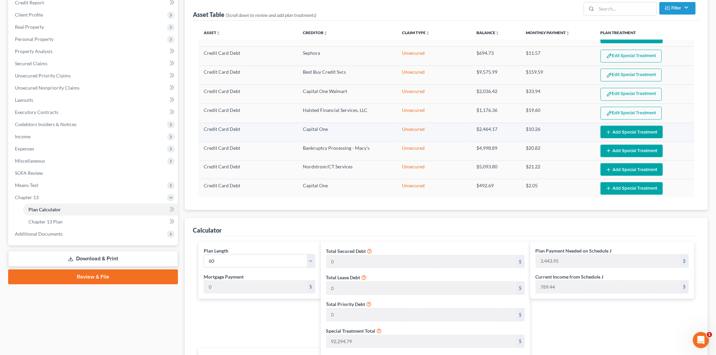
click at [606, 135] on icon "button" at bounding box center [608, 132] width 5 height 5
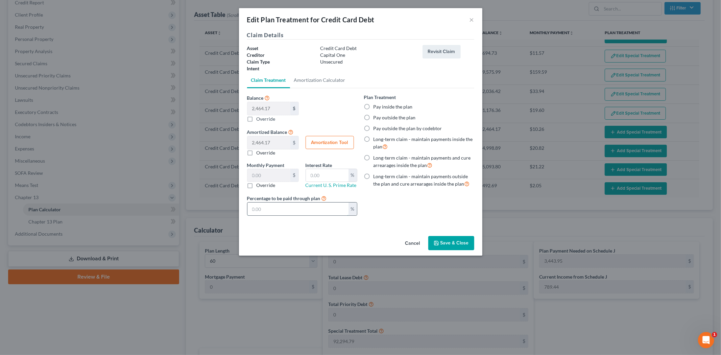
click at [266, 206] on input "text" at bounding box center [298, 209] width 101 height 13
paste input "100"
type input "41.06"
type input "100"
click at [449, 246] on button "Save & Close" at bounding box center [452, 243] width 46 height 14
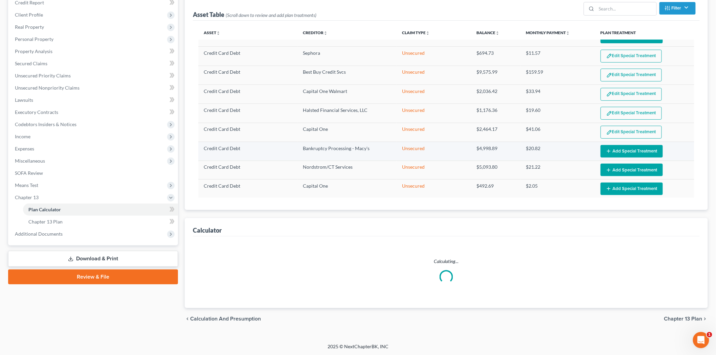
click at [615, 157] on button "Add Special Treatment" at bounding box center [631, 151] width 62 height 13
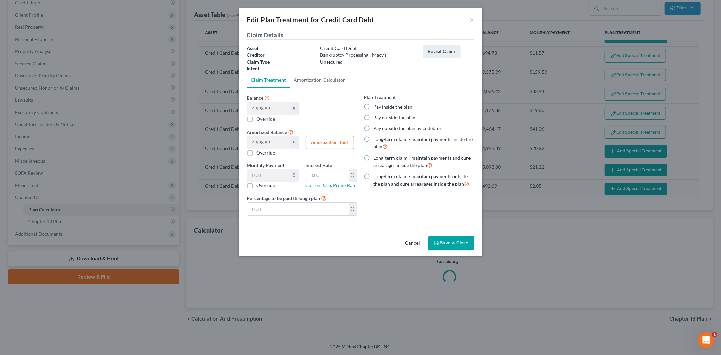
select select "59"
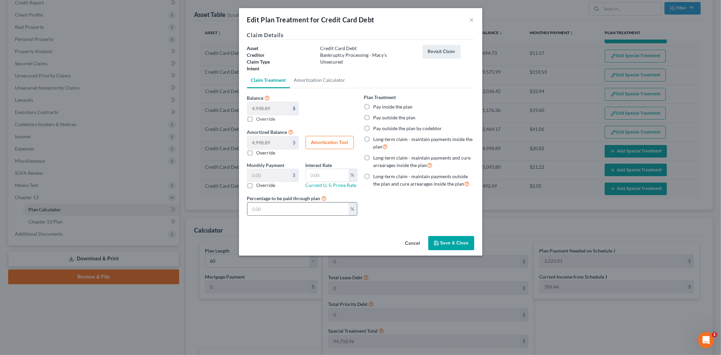
click at [319, 215] on input "text" at bounding box center [298, 209] width 101 height 13
paste input "100"
type input "83.31"
type input "100"
click at [443, 237] on button "Save & Close" at bounding box center [452, 243] width 46 height 14
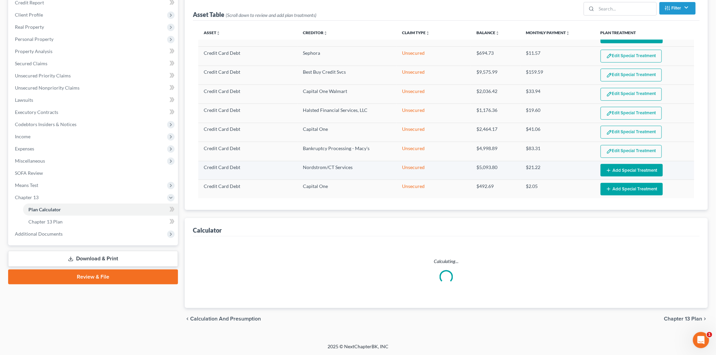
click at [623, 177] on button "Add Special Treatment" at bounding box center [631, 170] width 62 height 13
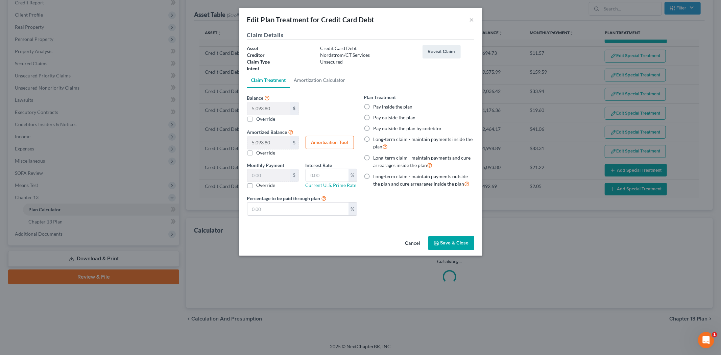
select select "59"
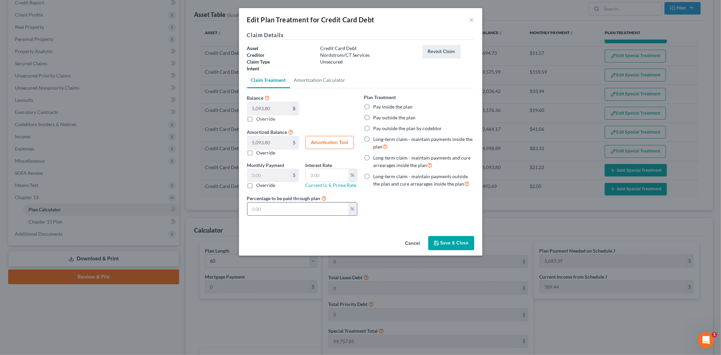
click at [311, 213] on input "text" at bounding box center [298, 209] width 101 height 13
paste input "100"
type input "84.89"
type input "100"
click at [450, 247] on button "Save & Close" at bounding box center [452, 243] width 46 height 14
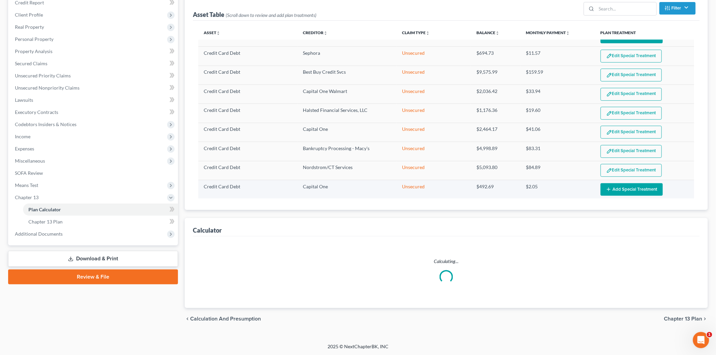
click at [612, 195] on button "Add Special Treatment" at bounding box center [631, 189] width 62 height 13
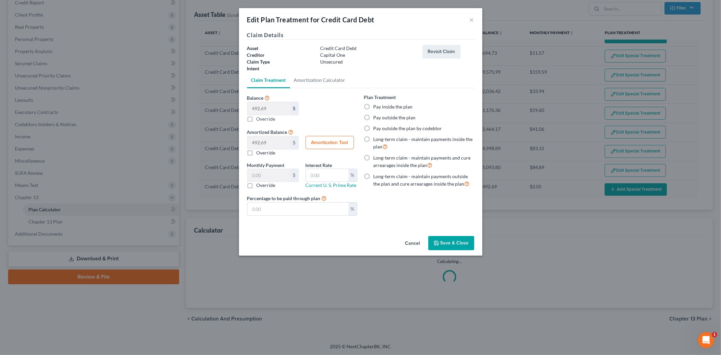
select select "59"
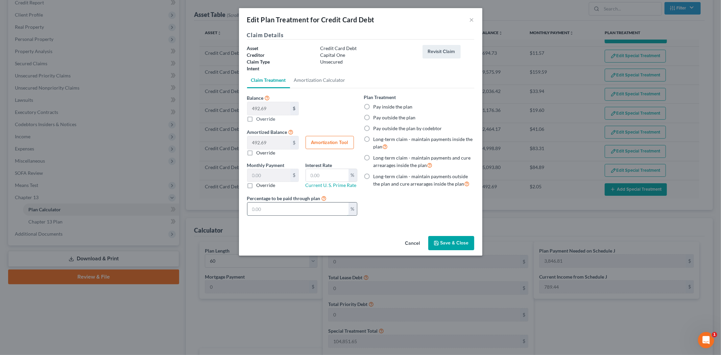
click at [279, 209] on input "text" at bounding box center [298, 209] width 101 height 13
paste input "100"
type input "8.21"
type input "100"
click at [454, 240] on button "Save & Close" at bounding box center [452, 243] width 46 height 14
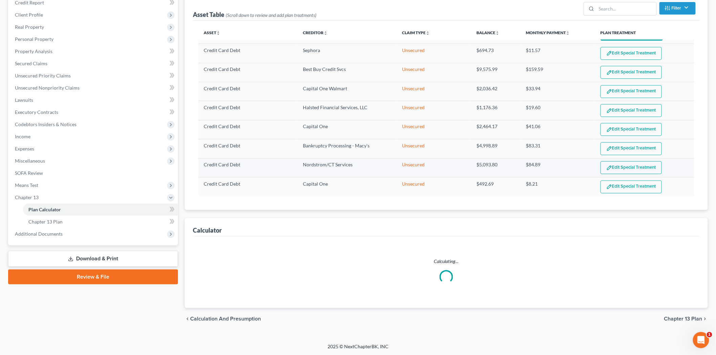
select select "59"
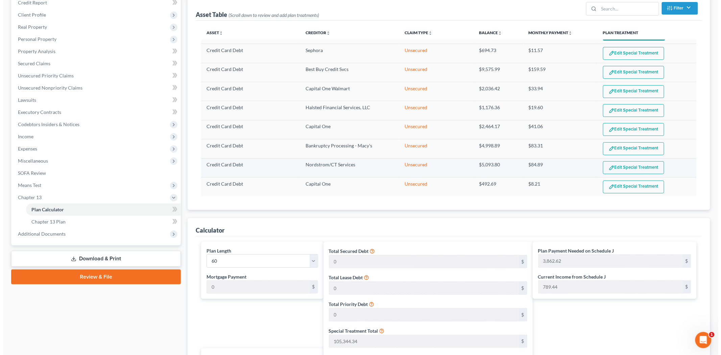
scroll to position [532, 0]
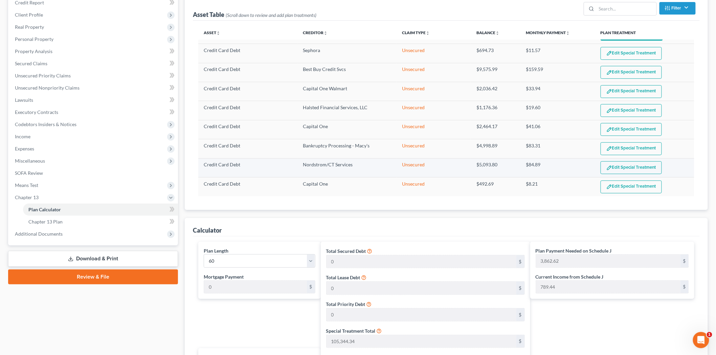
click at [606, 165] on img "button" at bounding box center [609, 168] width 6 height 6
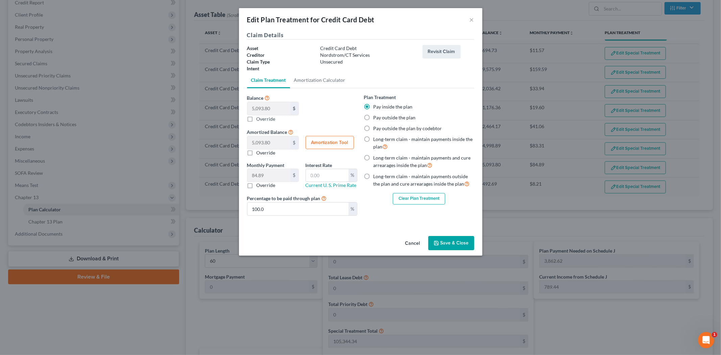
click at [412, 242] on button "Cancel" at bounding box center [413, 244] width 26 height 14
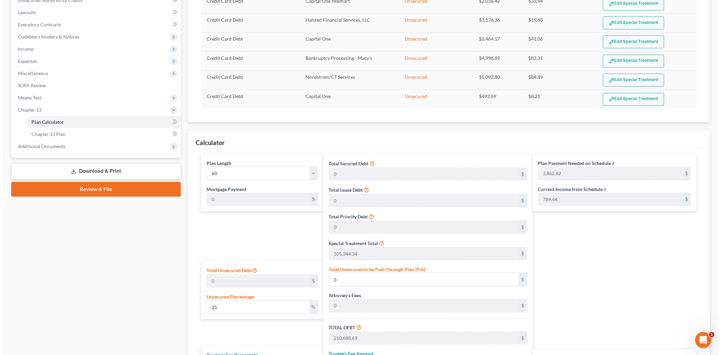
scroll to position [154, 0]
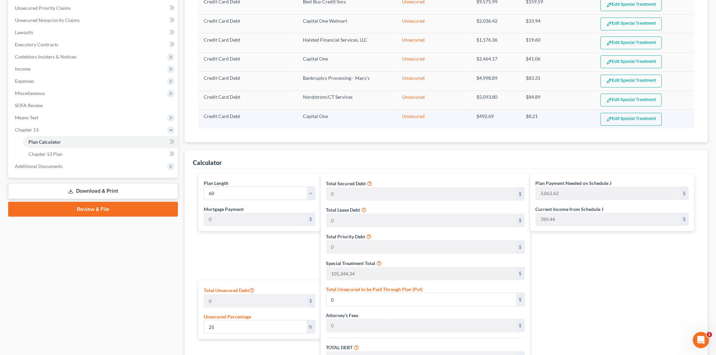
click at [619, 122] on button "Edit Special Treatment" at bounding box center [630, 119] width 61 height 13
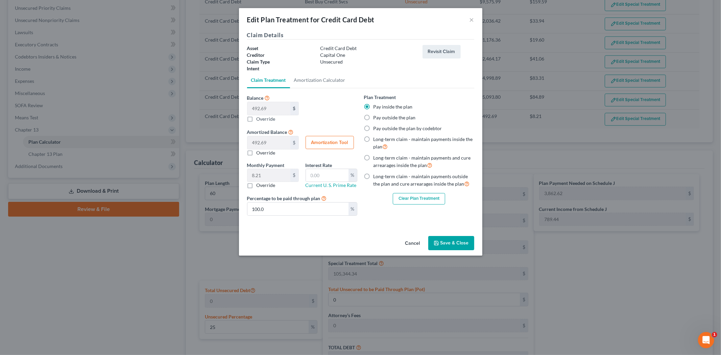
click at [408, 241] on button "Cancel" at bounding box center [413, 244] width 26 height 14
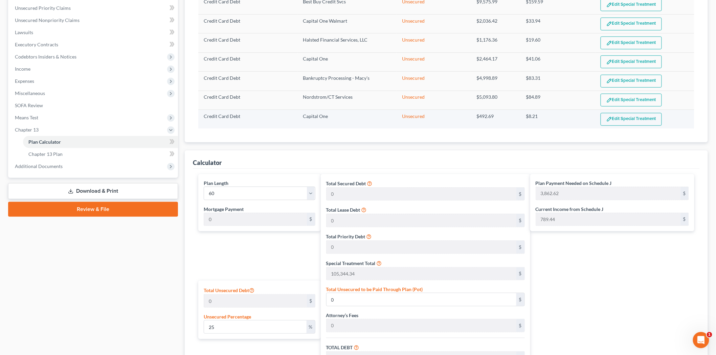
click at [612, 116] on button "Edit Special Treatment" at bounding box center [630, 119] width 61 height 13
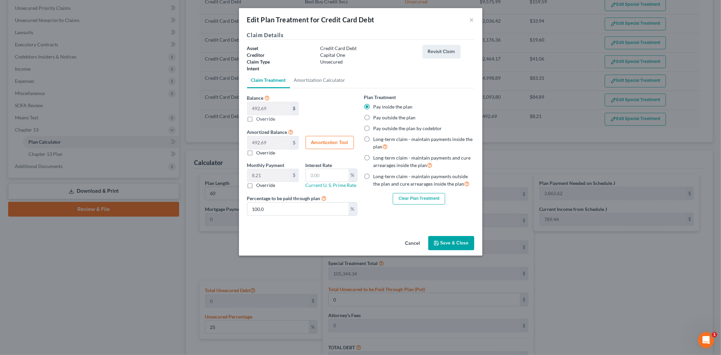
drag, startPoint x: 409, startPoint y: 245, endPoint x: 420, endPoint y: 195, distance: 51.4
click at [420, 195] on div "Edit Plan Treatment for Credit Card Debt × Claim Details Asset Credit Card Debt…" at bounding box center [361, 132] width 244 height 248
click at [420, 195] on button "Clear Plan Treatment" at bounding box center [419, 198] width 52 height 11
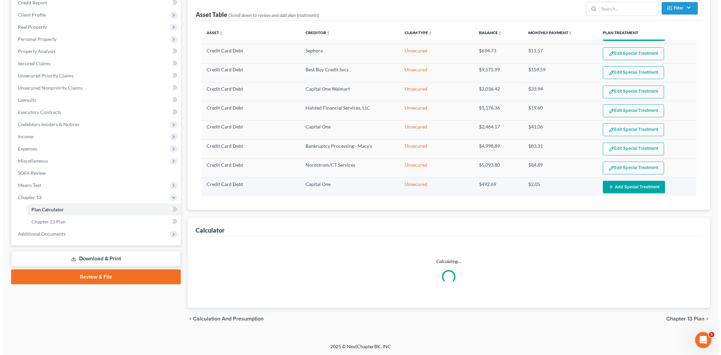
scroll to position [532, 0]
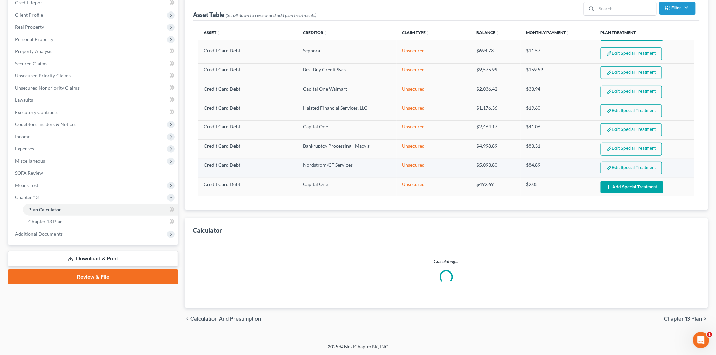
click at [613, 169] on button "Edit Special Treatment" at bounding box center [630, 168] width 61 height 13
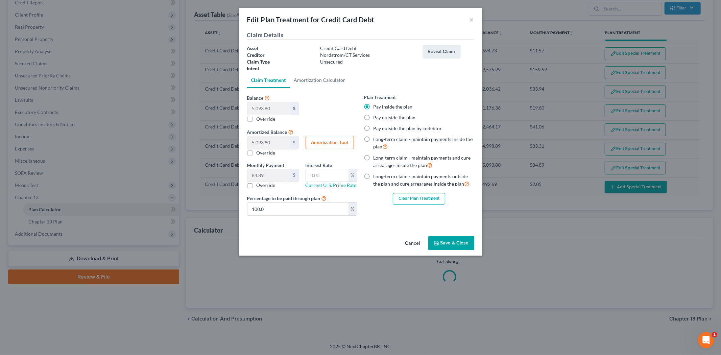
select select "59"
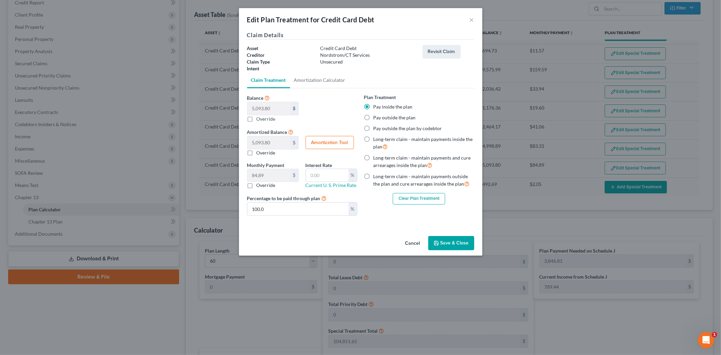
click at [430, 195] on button "Clear Plan Treatment" at bounding box center [419, 198] width 52 height 11
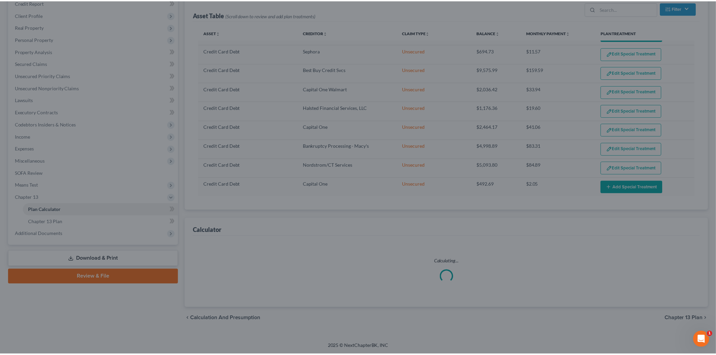
scroll to position [531, 0]
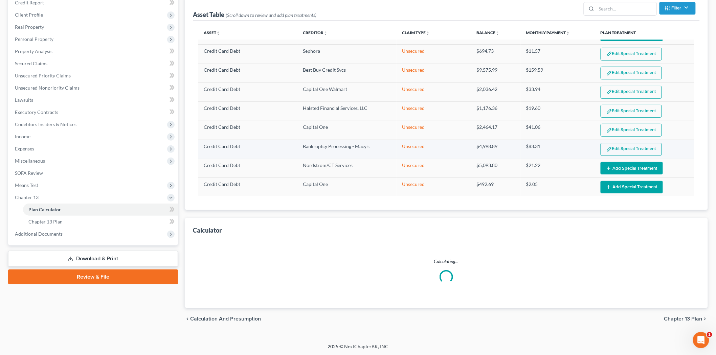
click at [617, 153] on button "Edit Special Treatment" at bounding box center [630, 149] width 61 height 13
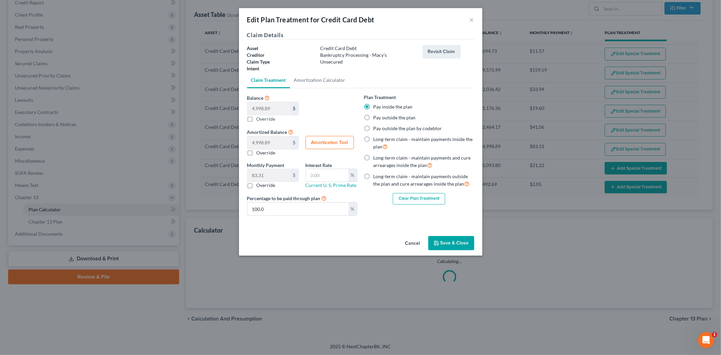
select select "59"
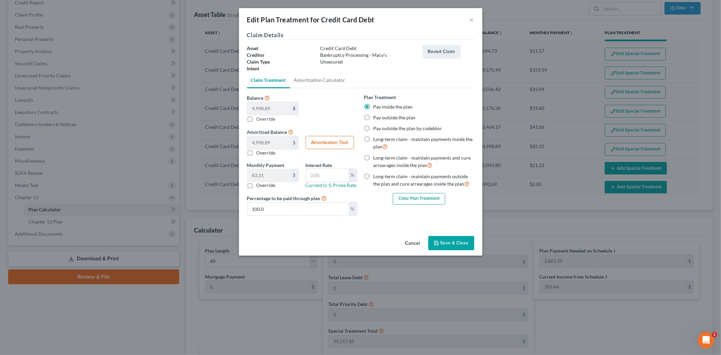
click at [421, 190] on div "Plan Treatment Pay inside the plan Pay outside the plan Pay outside the plan by…" at bounding box center [419, 149] width 110 height 111
click at [421, 198] on button "Clear Plan Treatment" at bounding box center [419, 198] width 52 height 11
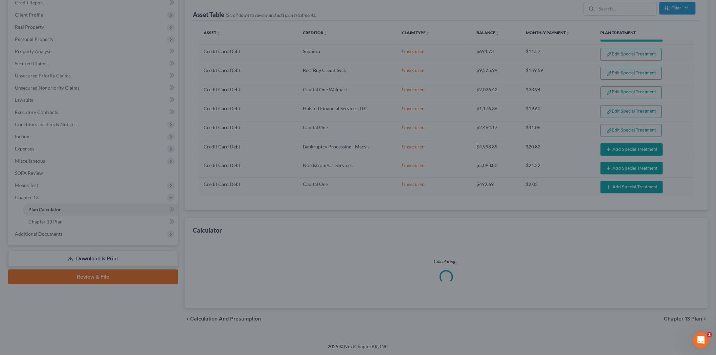
scroll to position [530, 0]
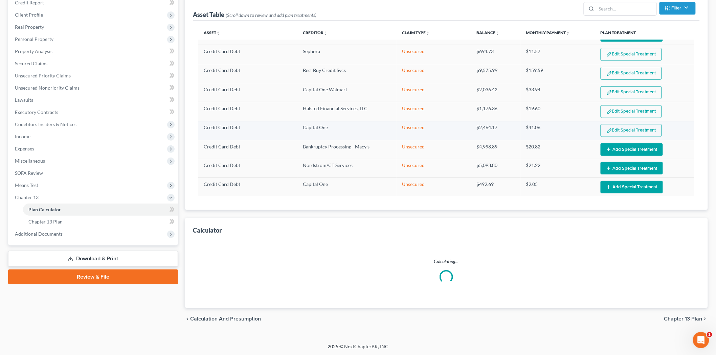
click at [623, 134] on button "Edit Special Treatment" at bounding box center [630, 130] width 61 height 13
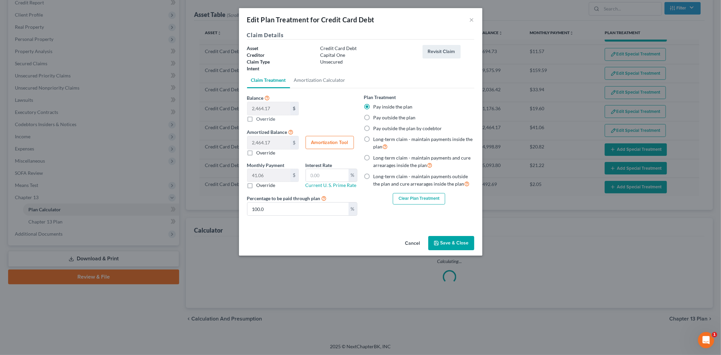
select select "59"
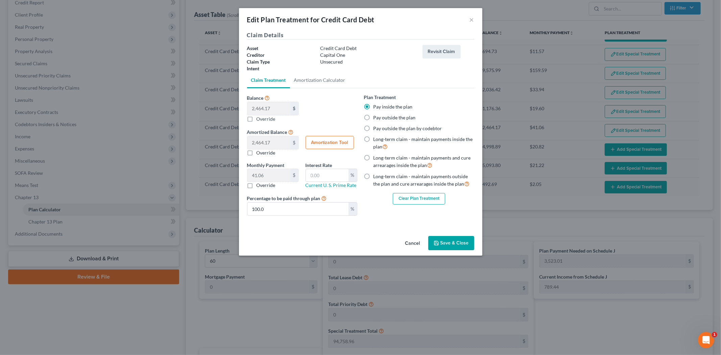
click at [412, 189] on div "Plan Treatment Pay inside the plan Pay outside the plan Pay outside the plan by…" at bounding box center [419, 149] width 110 height 111
click at [414, 199] on button "Clear Plan Treatment" at bounding box center [419, 198] width 52 height 11
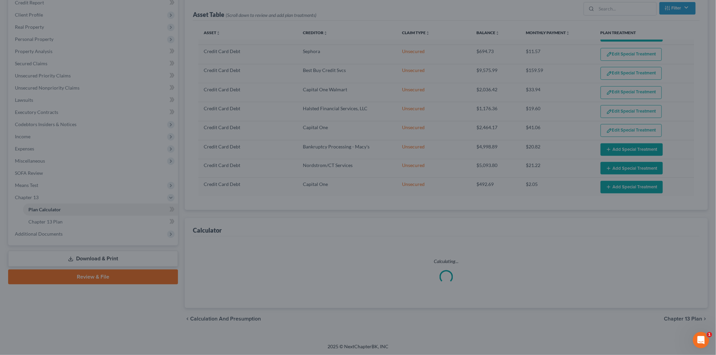
scroll to position [530, 0]
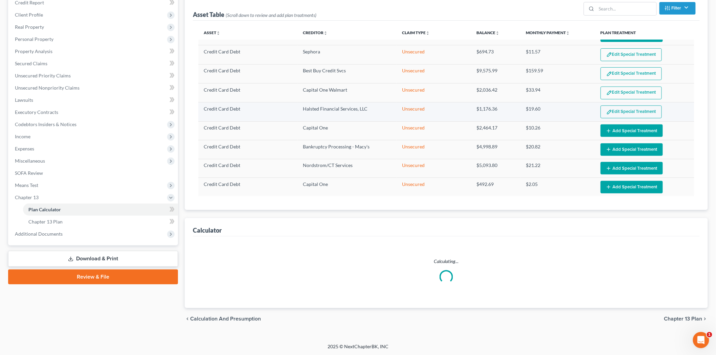
click at [621, 107] on button "Edit Special Treatment" at bounding box center [630, 112] width 61 height 13
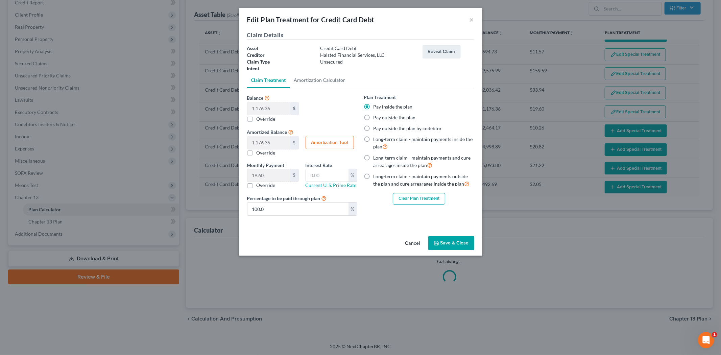
select select "59"
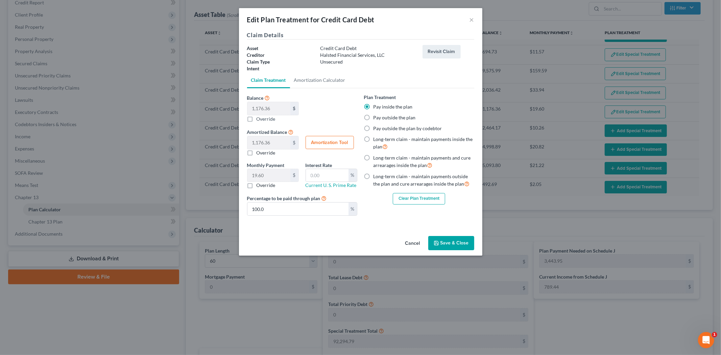
drag, startPoint x: 414, startPoint y: 196, endPoint x: 434, endPoint y: 179, distance: 26.4
click at [414, 197] on button "Clear Plan Treatment" at bounding box center [419, 198] width 52 height 11
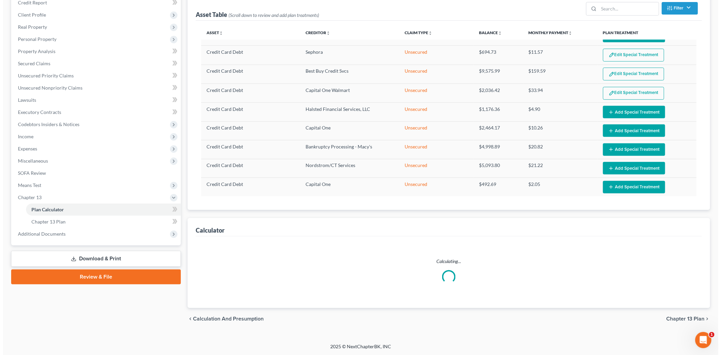
scroll to position [530, 0]
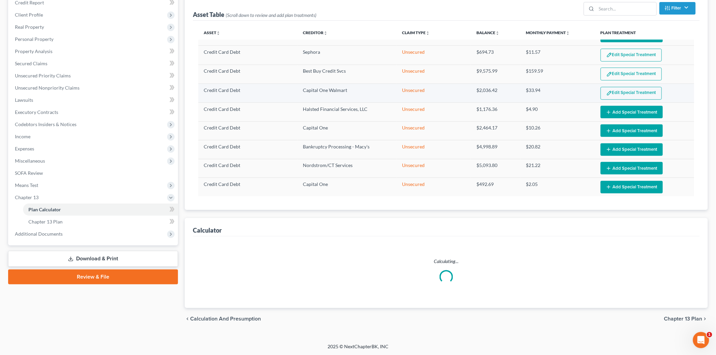
click at [617, 95] on button "Edit Special Treatment" at bounding box center [630, 93] width 61 height 13
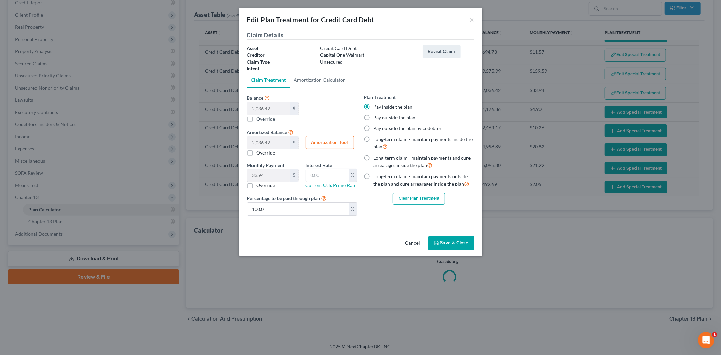
select select "59"
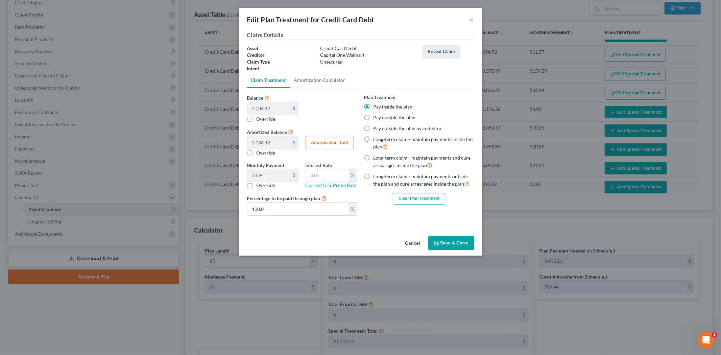
drag, startPoint x: 429, startPoint y: 198, endPoint x: 438, endPoint y: 182, distance: 18.5
click at [429, 198] on button "Clear Plan Treatment" at bounding box center [419, 198] width 52 height 11
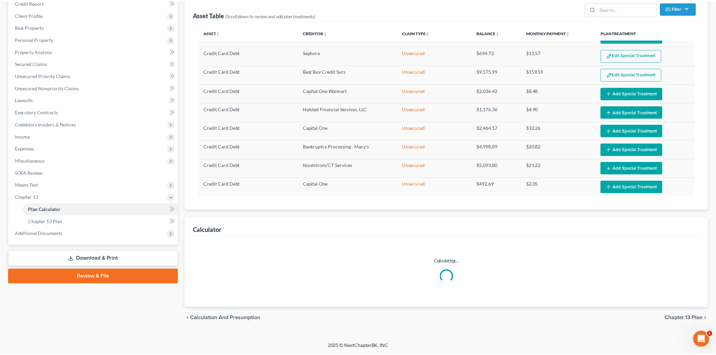
scroll to position [529, 0]
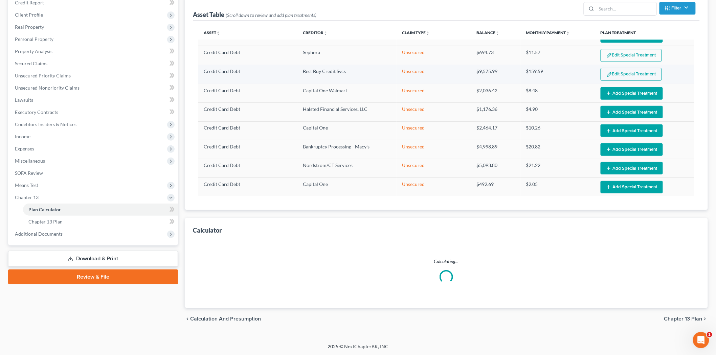
click at [622, 74] on button "Edit Special Treatment" at bounding box center [630, 74] width 61 height 13
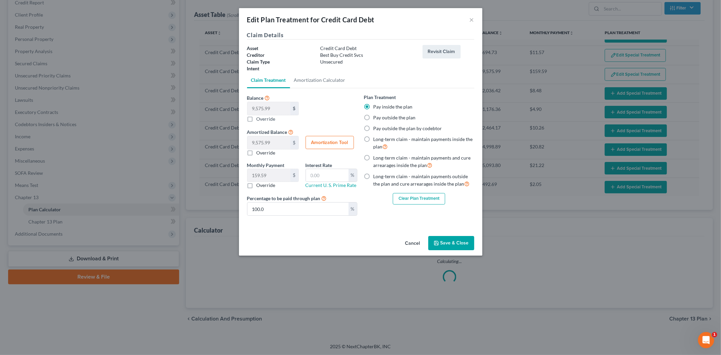
select select "59"
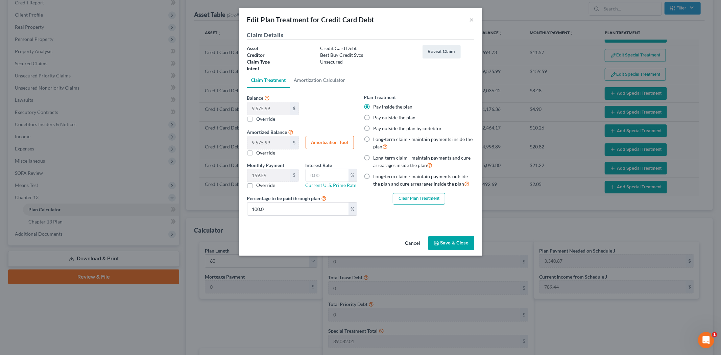
click at [424, 191] on div "Plan Treatment Pay inside the plan Pay outside the plan Pay outside the plan by…" at bounding box center [419, 149] width 110 height 111
drag, startPoint x: 425, startPoint y: 200, endPoint x: 432, endPoint y: 199, distance: 6.8
click at [427, 200] on button "Clear Plan Treatment" at bounding box center [419, 198] width 52 height 11
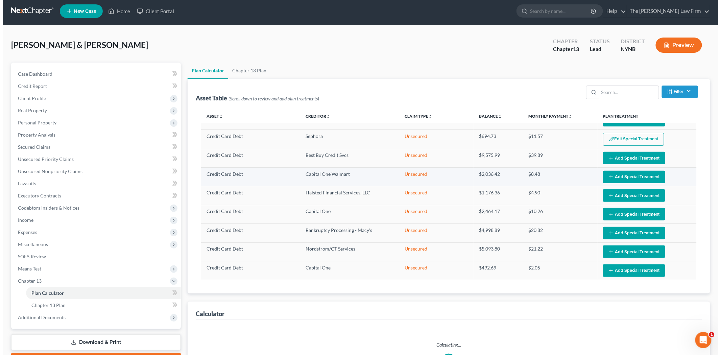
scroll to position [0, 0]
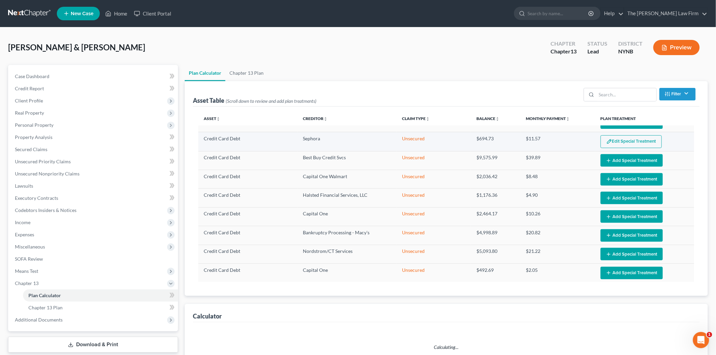
select select "59"
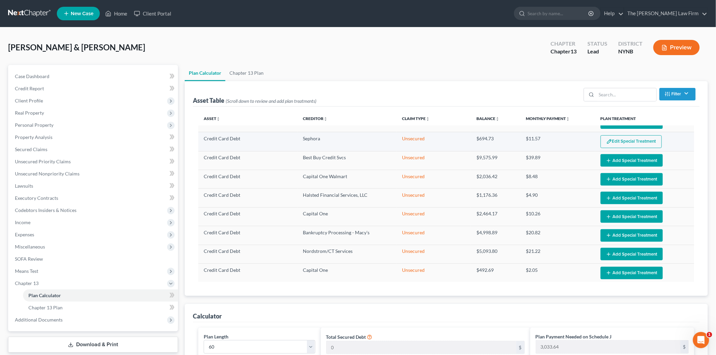
click at [626, 144] on button "Edit Special Treatment" at bounding box center [630, 141] width 61 height 13
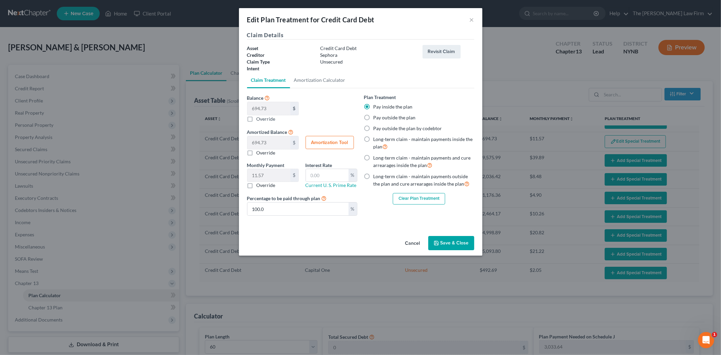
click at [434, 204] on button "Clear Plan Treatment" at bounding box center [419, 198] width 52 height 11
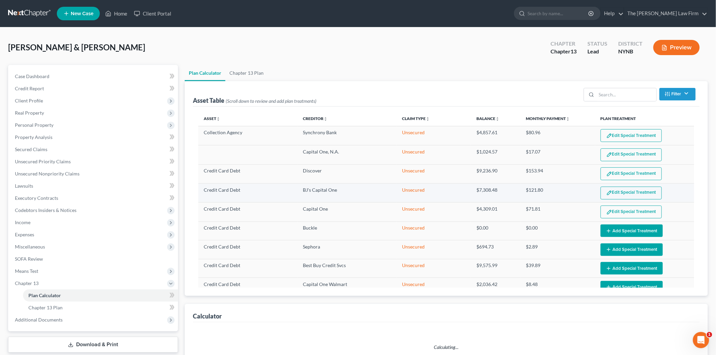
select select "59"
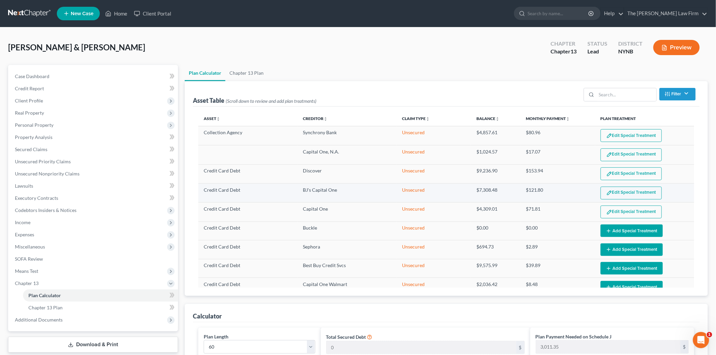
scroll to position [416, 0]
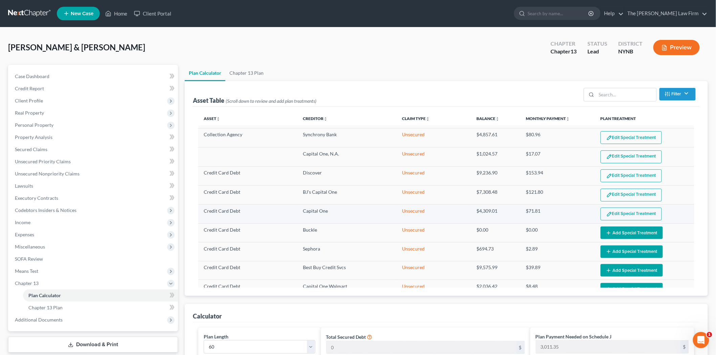
click at [613, 215] on button "Edit Special Treatment" at bounding box center [630, 214] width 61 height 13
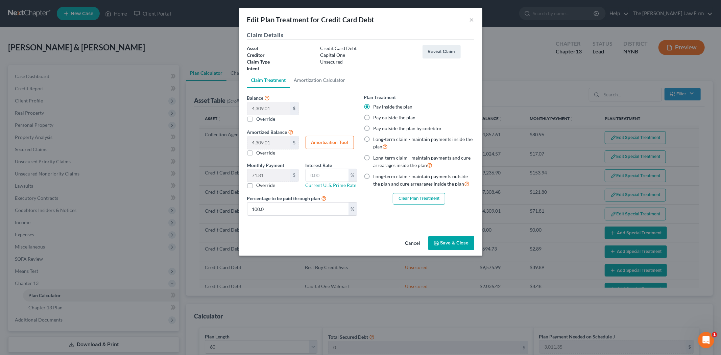
click at [414, 200] on button "Clear Plan Treatment" at bounding box center [419, 198] width 52 height 11
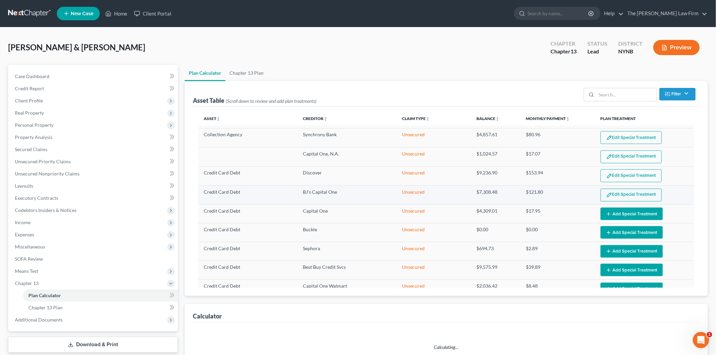
click at [625, 201] on button "Edit Special Treatment" at bounding box center [630, 195] width 61 height 13
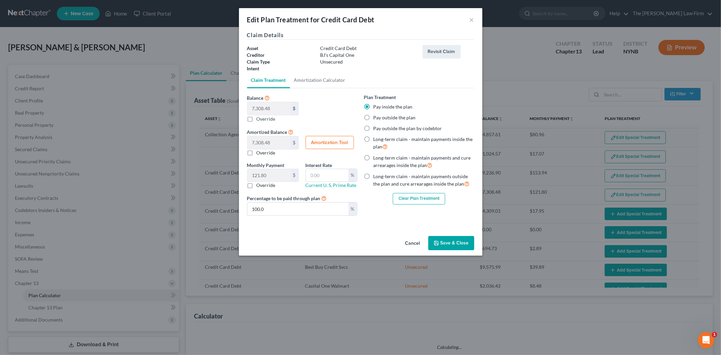
select select "59"
click at [431, 199] on button "Clear Plan Treatment" at bounding box center [419, 198] width 52 height 11
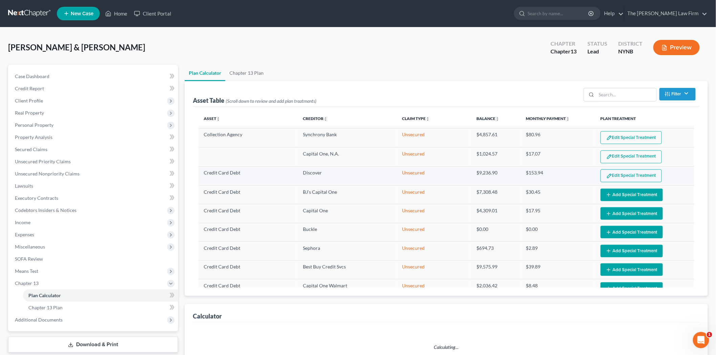
click at [620, 182] on button "Edit Special Treatment" at bounding box center [630, 175] width 61 height 13
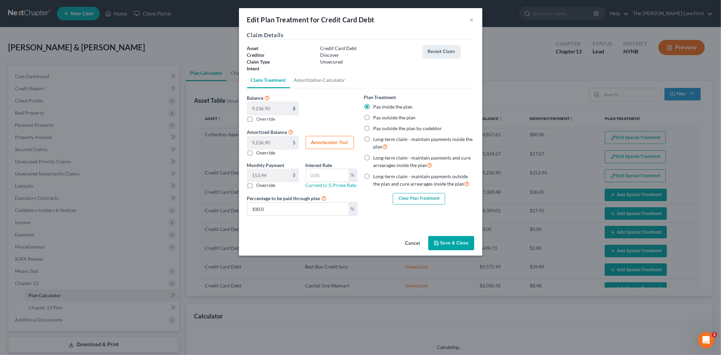
select select "59"
click at [430, 194] on button "Clear Plan Treatment" at bounding box center [419, 198] width 52 height 11
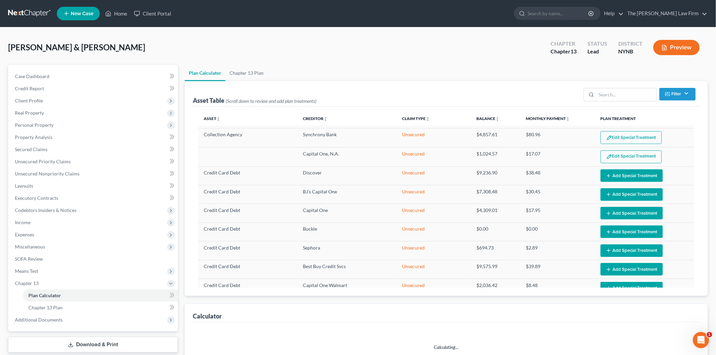
click at [623, 159] on button "Edit Special Treatment" at bounding box center [630, 157] width 61 height 13
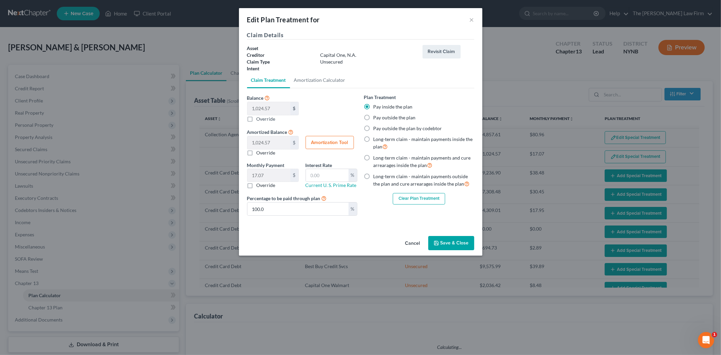
select select "59"
click at [424, 197] on button "Clear Plan Treatment" at bounding box center [419, 198] width 52 height 11
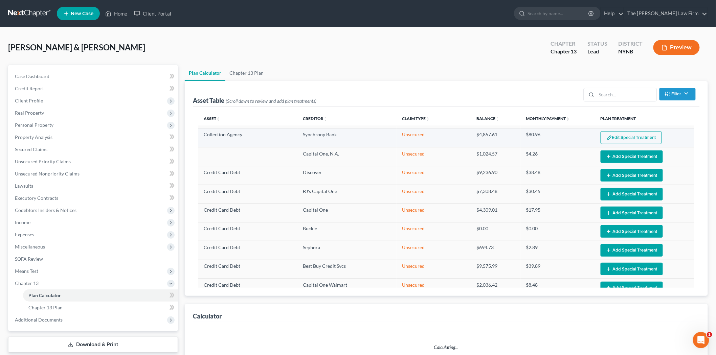
click at [614, 141] on button "Edit Special Treatment" at bounding box center [630, 137] width 61 height 13
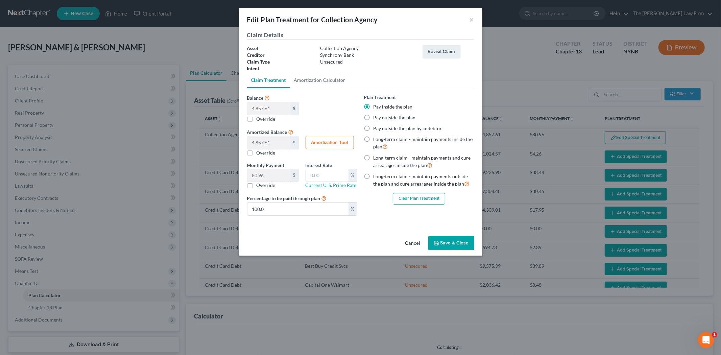
select select "59"
click at [419, 199] on button "Clear Plan Treatment" at bounding box center [419, 198] width 52 height 11
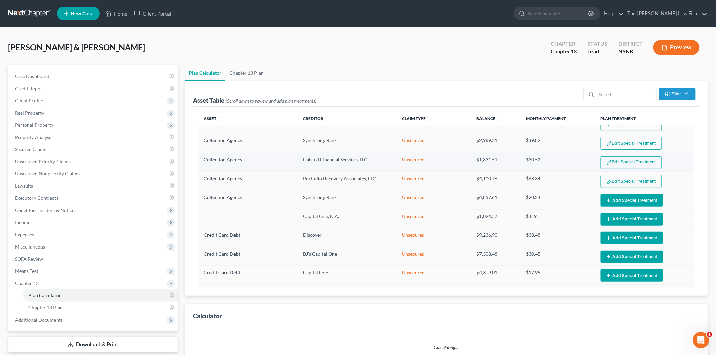
select select "59"
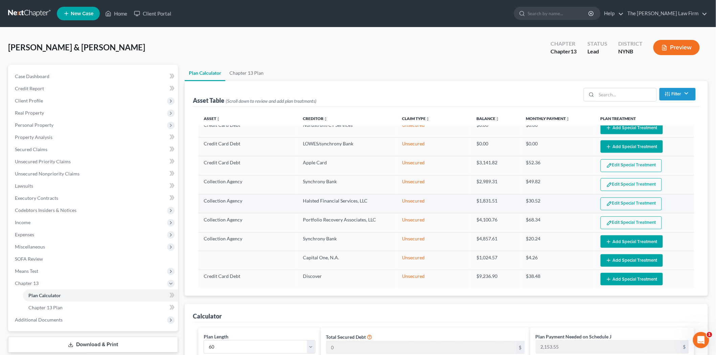
scroll to position [303, 0]
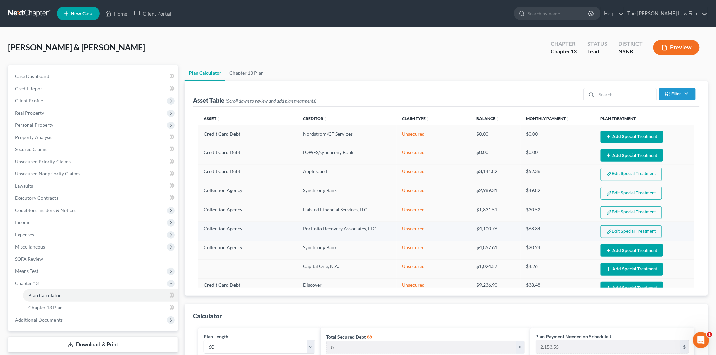
click at [624, 232] on button "Edit Special Treatment" at bounding box center [630, 231] width 61 height 13
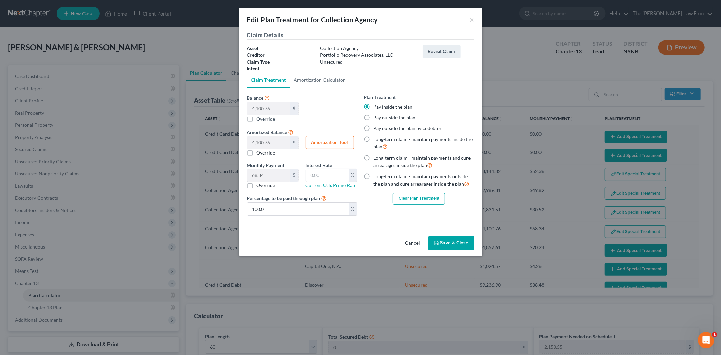
click at [370, 208] on div "Plan Treatment Pay inside the plan Pay outside the plan Pay outside the plan by…" at bounding box center [419, 158] width 117 height 128
click at [397, 198] on button "Clear Plan Treatment" at bounding box center [419, 198] width 52 height 11
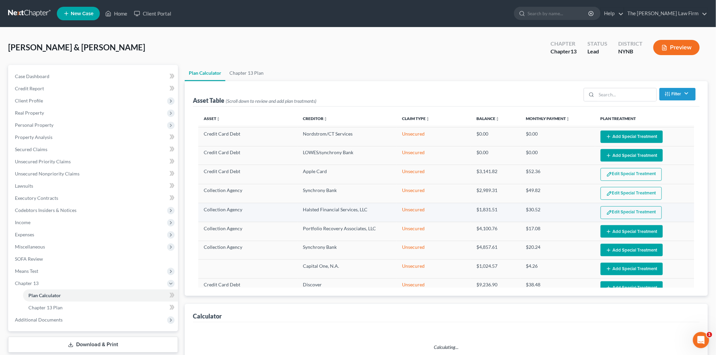
click at [635, 216] on button "Edit Special Treatment" at bounding box center [630, 212] width 61 height 13
select select "59"
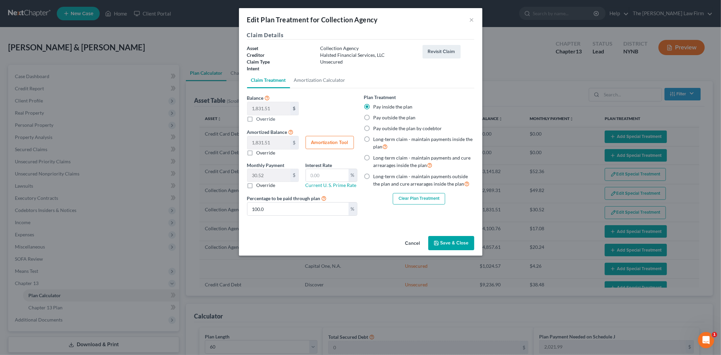
click at [401, 199] on button "Clear Plan Treatment" at bounding box center [419, 198] width 52 height 11
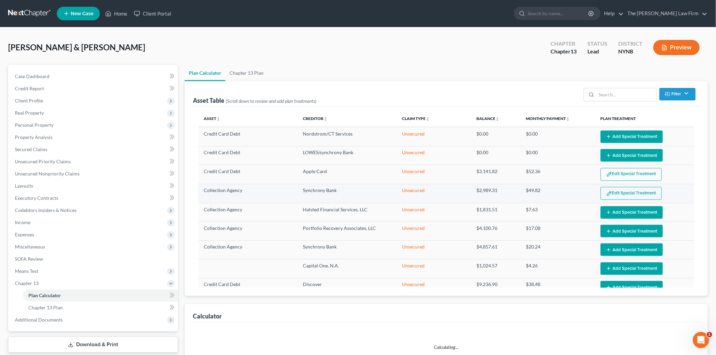
click at [635, 195] on button "Edit Special Treatment" at bounding box center [630, 193] width 61 height 13
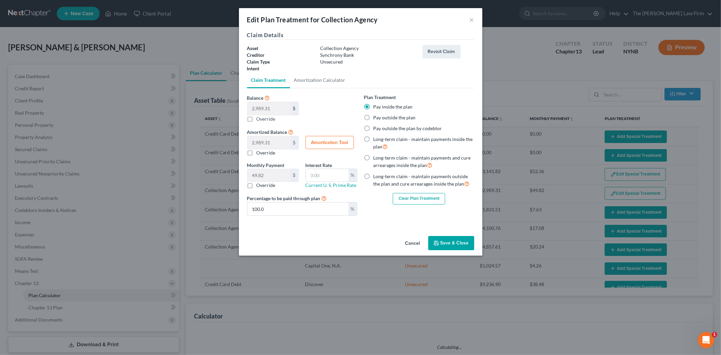
select select "59"
click at [403, 200] on button "Clear Plan Treatment" at bounding box center [419, 198] width 52 height 11
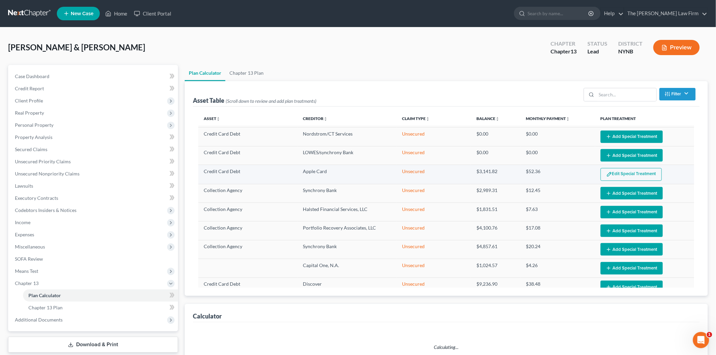
click at [624, 181] on button "Edit Special Treatment" at bounding box center [630, 174] width 61 height 13
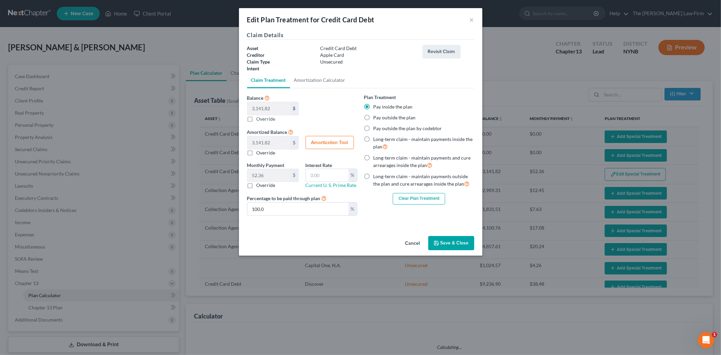
select select "59"
click at [436, 199] on button "Clear Plan Treatment" at bounding box center [419, 198] width 52 height 11
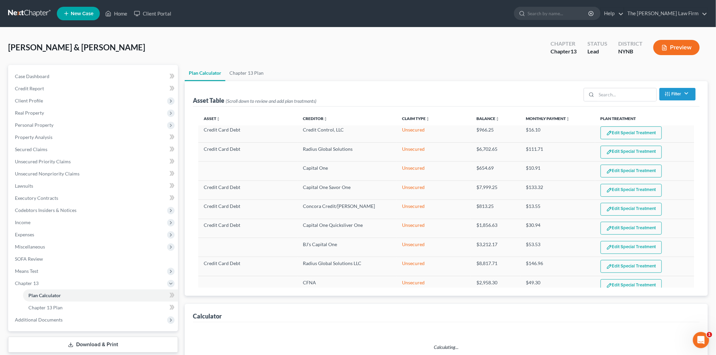
select select "59"
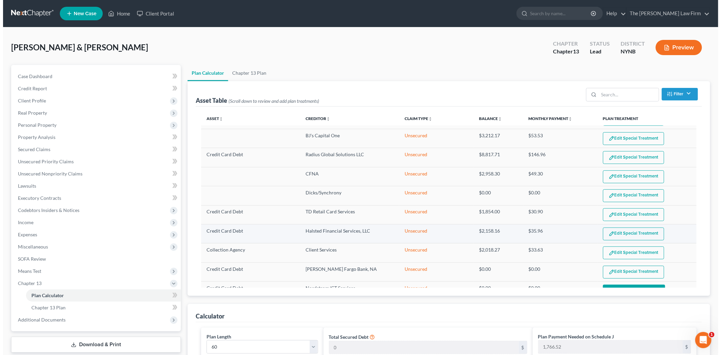
scroll to position [153, 0]
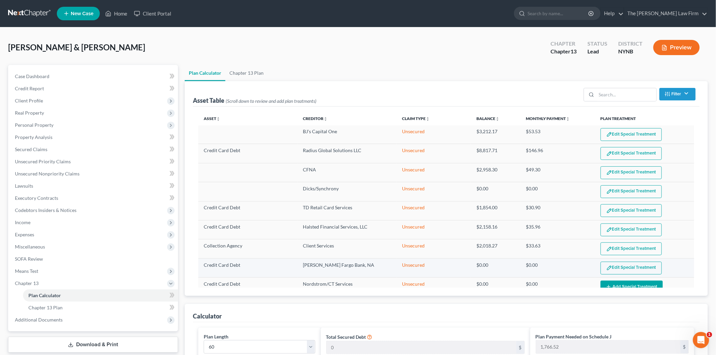
click at [616, 271] on button "Edit Special Treatment" at bounding box center [630, 268] width 61 height 13
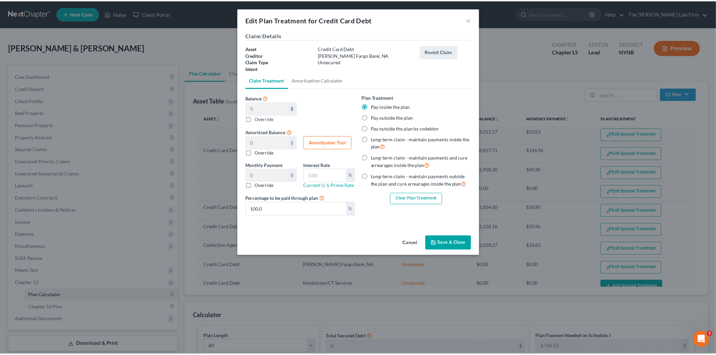
scroll to position [0, 0]
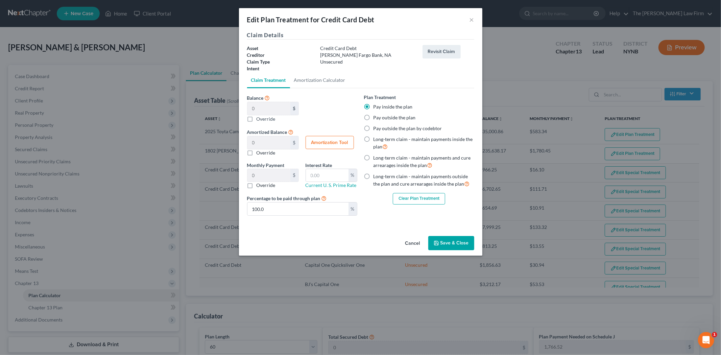
click at [398, 198] on button "Clear Plan Treatment" at bounding box center [419, 198] width 52 height 11
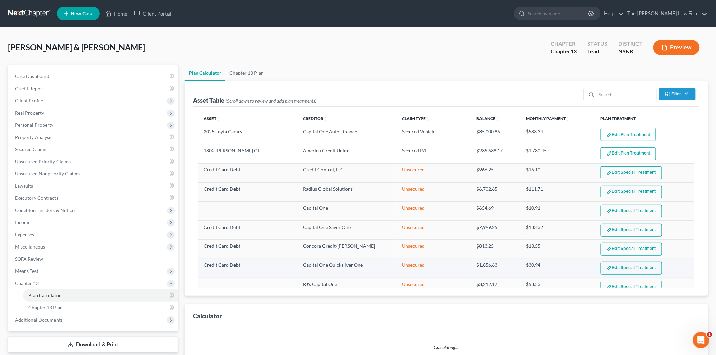
click at [619, 271] on button "Edit Special Treatment" at bounding box center [630, 268] width 61 height 13
select select "59"
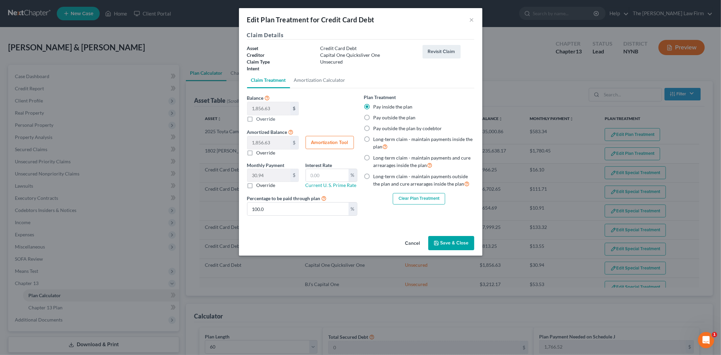
click at [442, 201] on button "Clear Plan Treatment" at bounding box center [419, 198] width 52 height 11
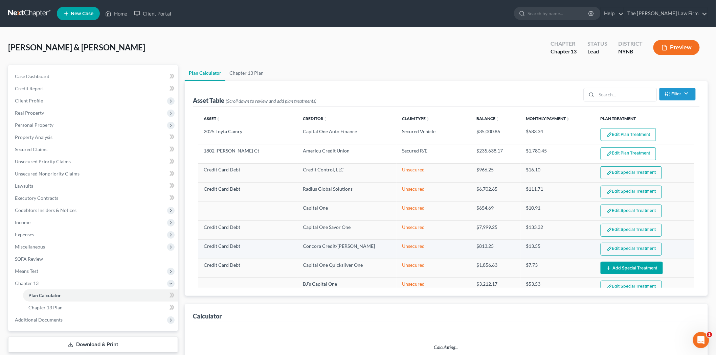
click at [614, 242] on td "Edit Special Treatment Add Special Treatment" at bounding box center [644, 249] width 99 height 19
click at [614, 251] on button "Edit Special Treatment" at bounding box center [630, 249] width 61 height 13
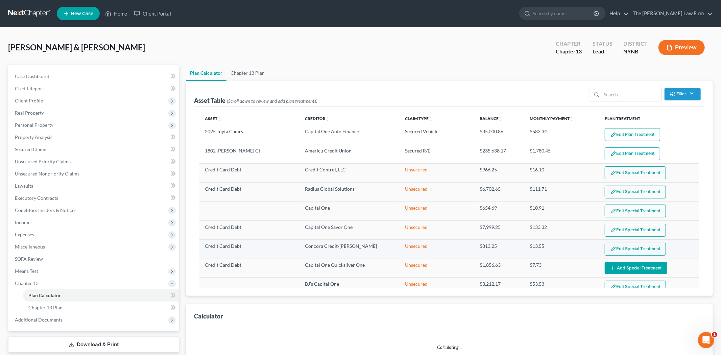
select select "59"
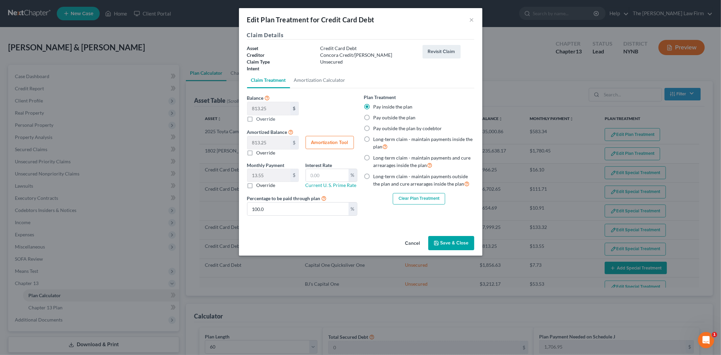
click at [419, 202] on button "Clear Plan Treatment" at bounding box center [419, 198] width 52 height 11
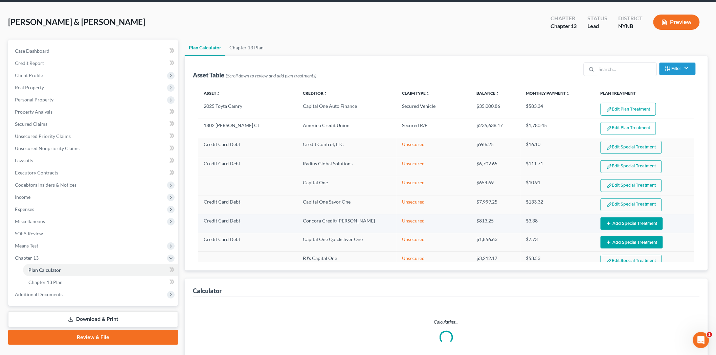
scroll to position [38, 0]
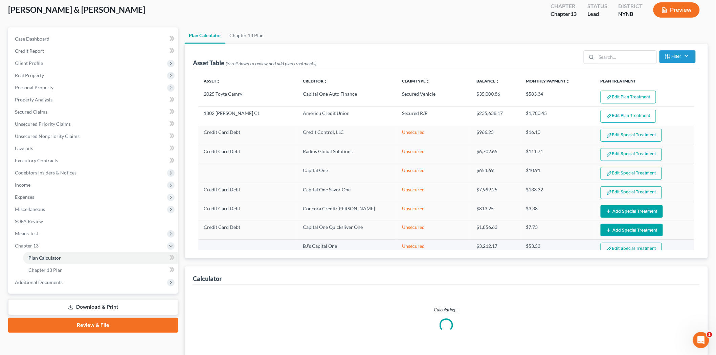
click at [634, 249] on button "Edit Special Treatment" at bounding box center [630, 249] width 61 height 13
select select "59"
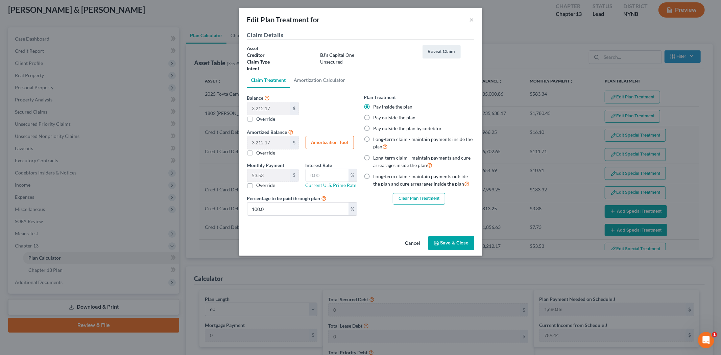
drag, startPoint x: 440, startPoint y: 206, endPoint x: 437, endPoint y: 200, distance: 7.4
click at [440, 206] on div "Plan Treatment Pay inside the plan Pay outside the plan Pay outside the plan by…" at bounding box center [419, 158] width 117 height 128
click at [437, 199] on button "Clear Plan Treatment" at bounding box center [419, 198] width 52 height 11
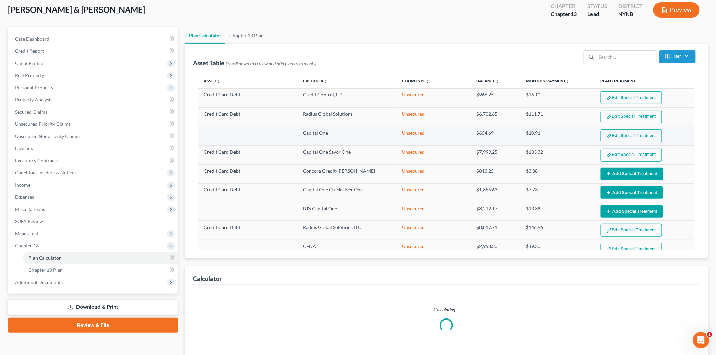
select select "59"
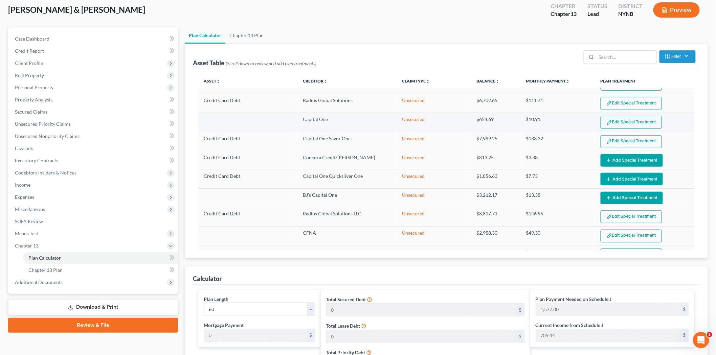
scroll to position [75, 0]
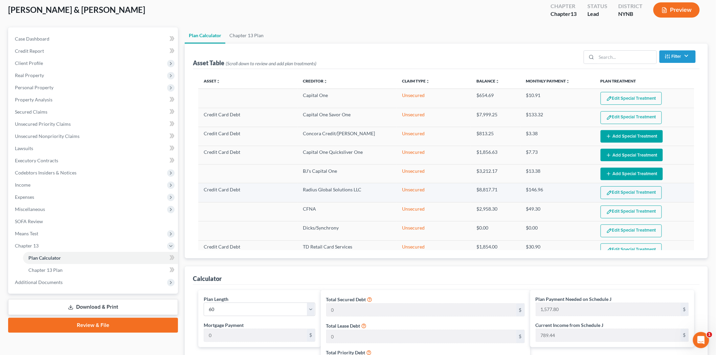
click at [632, 188] on button "Edit Special Treatment" at bounding box center [630, 192] width 61 height 13
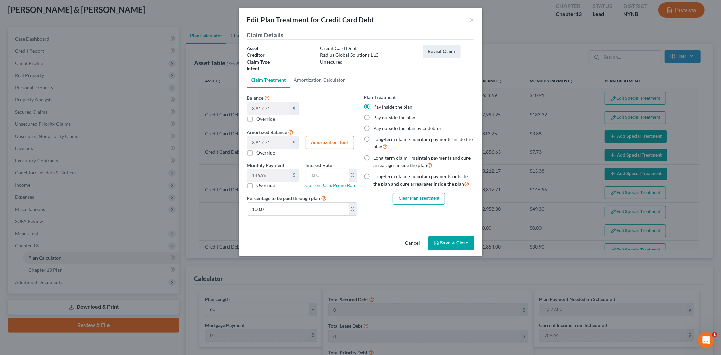
click at [392, 199] on div "Clear Plan Treatment" at bounding box center [419, 198] width 110 height 11
click at [396, 199] on button "Clear Plan Treatment" at bounding box center [419, 198] width 52 height 11
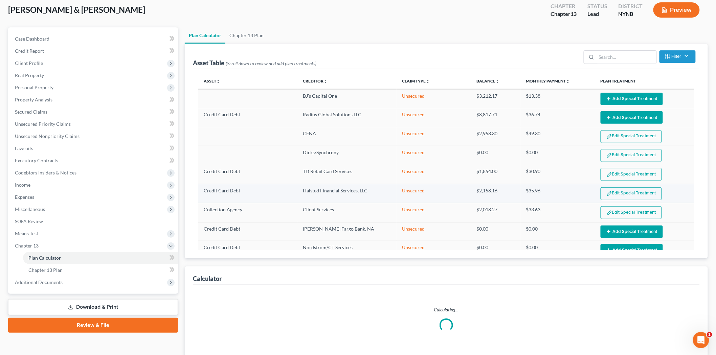
select select "59"
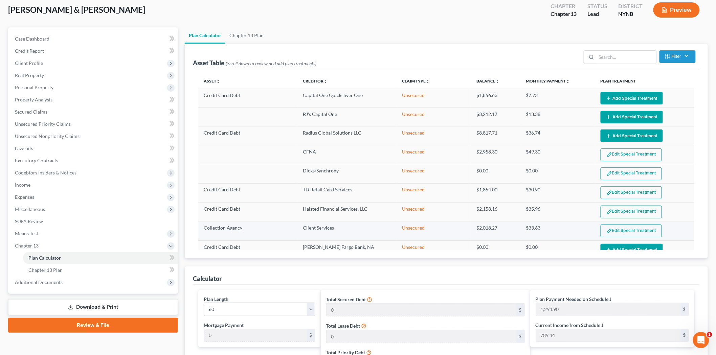
scroll to position [184, 0]
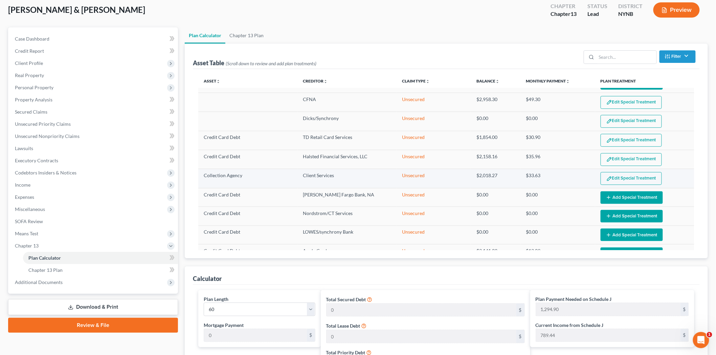
click at [630, 175] on button "Edit Special Treatment" at bounding box center [630, 178] width 61 height 13
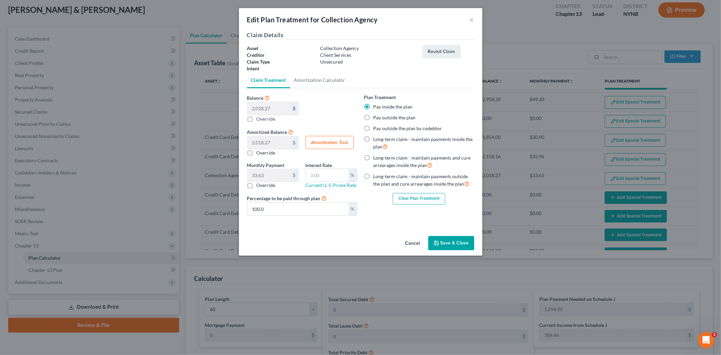
drag, startPoint x: 407, startPoint y: 201, endPoint x: 408, endPoint y: 204, distance: 3.8
click at [408, 204] on button "Clear Plan Treatment" at bounding box center [419, 198] width 52 height 11
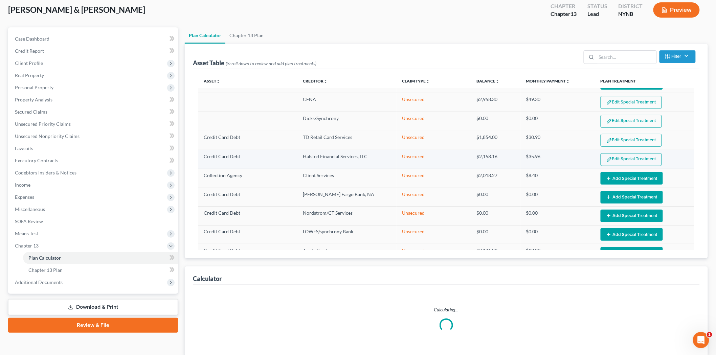
click at [618, 160] on button "Edit Special Treatment" at bounding box center [630, 159] width 61 height 13
select select "59"
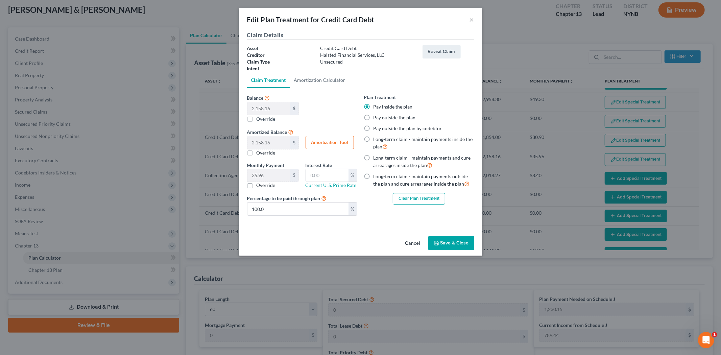
click at [431, 197] on button "Clear Plan Treatment" at bounding box center [419, 198] width 52 height 11
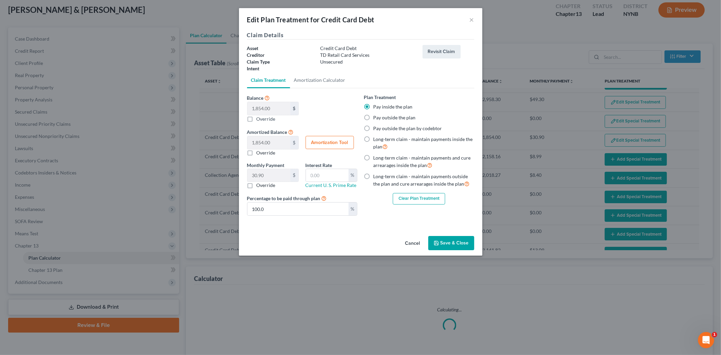
select select "59"
click at [433, 198] on button "Clear Plan Treatment" at bounding box center [419, 198] width 52 height 11
select select "59"
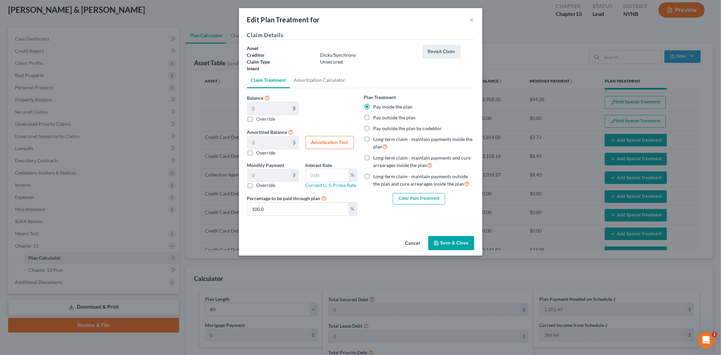
click at [430, 198] on button "Clear Plan Treatment" at bounding box center [419, 198] width 52 height 11
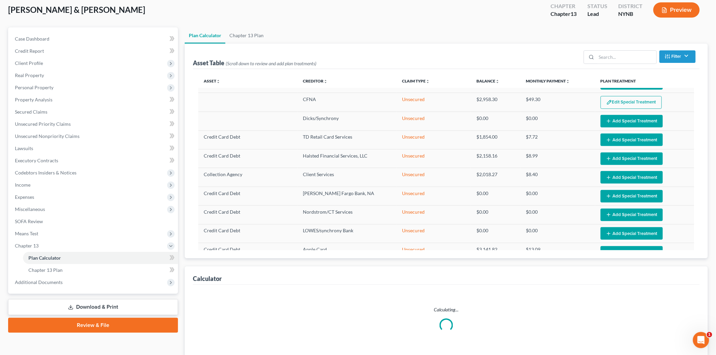
scroll to position [45, 0]
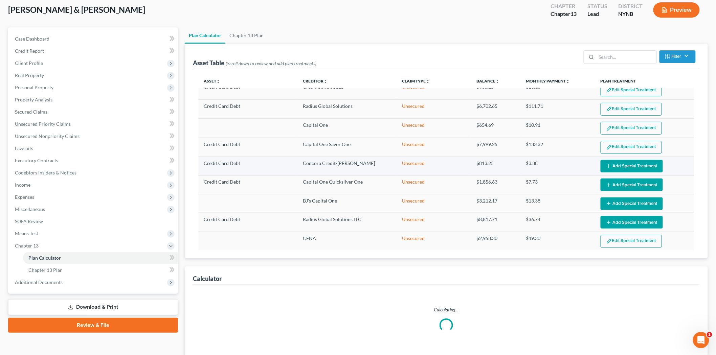
select select "59"
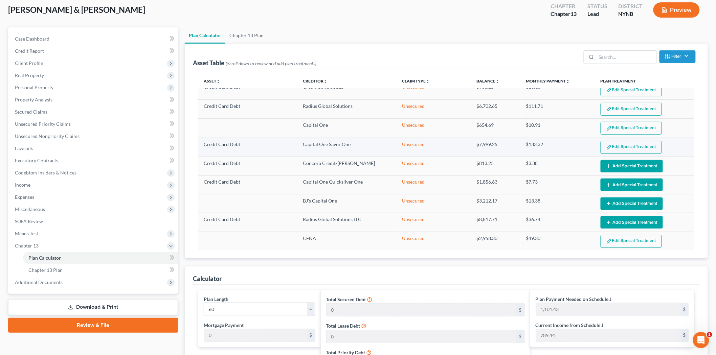
click at [627, 153] on button "Edit Special Treatment" at bounding box center [630, 147] width 61 height 13
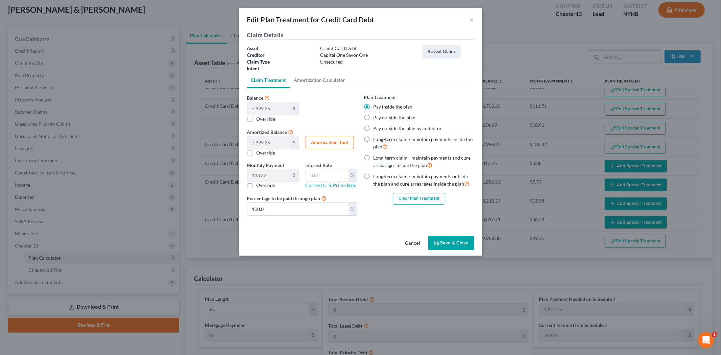
click at [428, 197] on button "Clear Plan Treatment" at bounding box center [419, 198] width 52 height 11
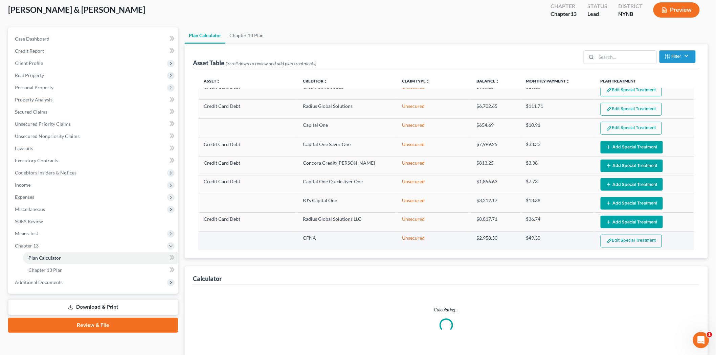
select select "59"
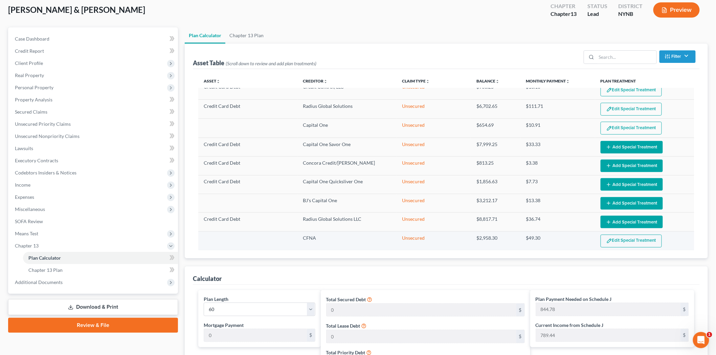
click at [611, 243] on button "Edit Special Treatment" at bounding box center [630, 241] width 61 height 13
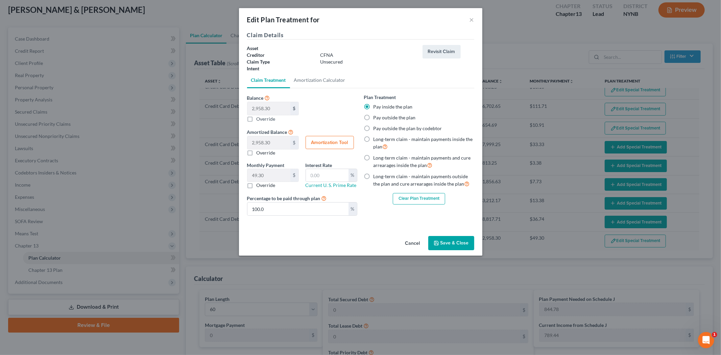
click at [421, 206] on div "Plan Treatment Pay inside the plan Pay outside the plan Pay outside the plan by…" at bounding box center [419, 158] width 117 height 128
click at [424, 202] on button "Clear Plan Treatment" at bounding box center [419, 198] width 52 height 11
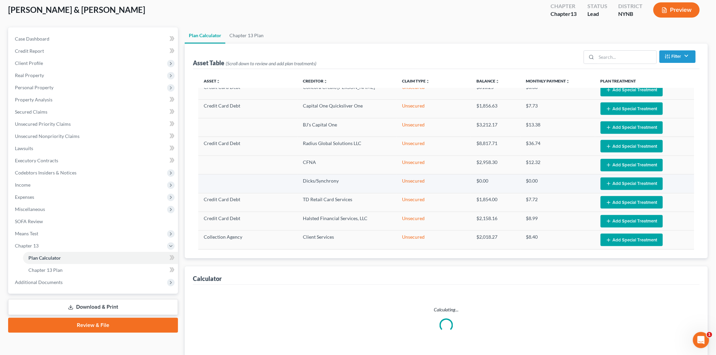
select select "59"
